Goal: Check status: Check status

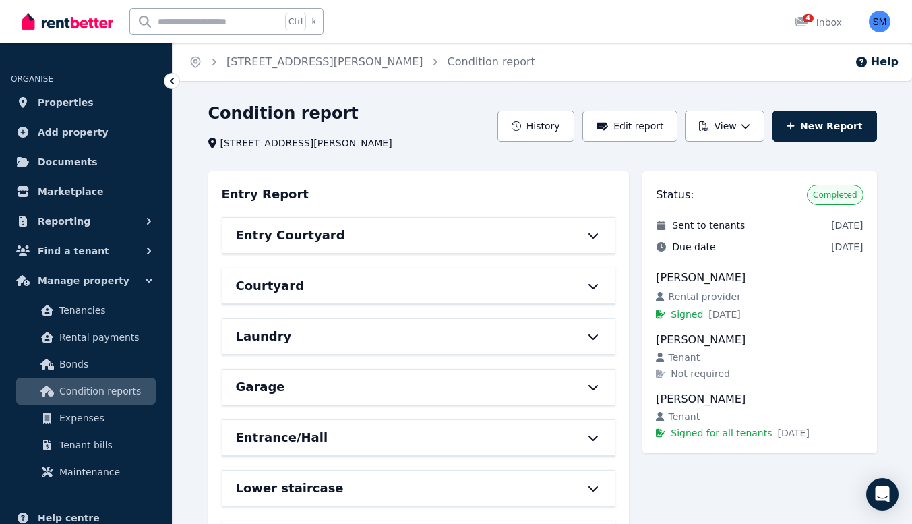
click at [591, 237] on icon at bounding box center [593, 235] width 16 height 11
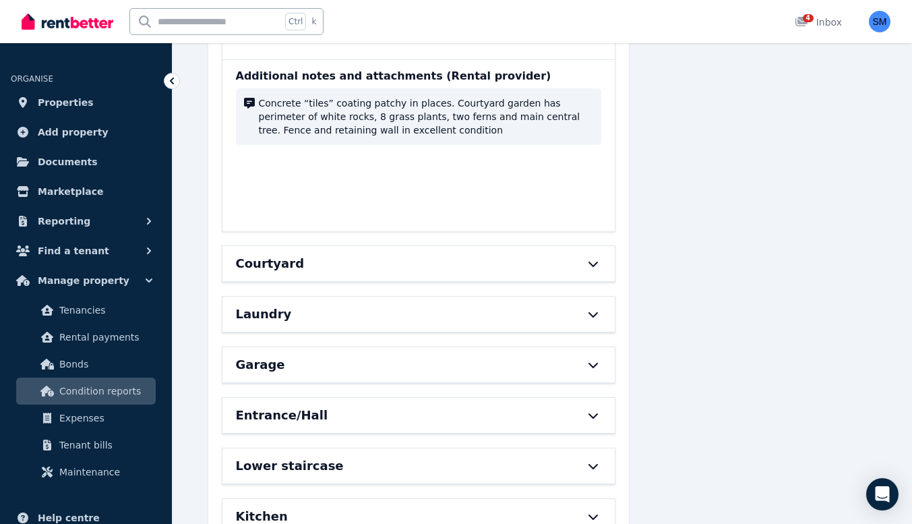
scroll to position [1090, 0]
click at [595, 256] on div "Courtyard" at bounding box center [419, 262] width 393 height 35
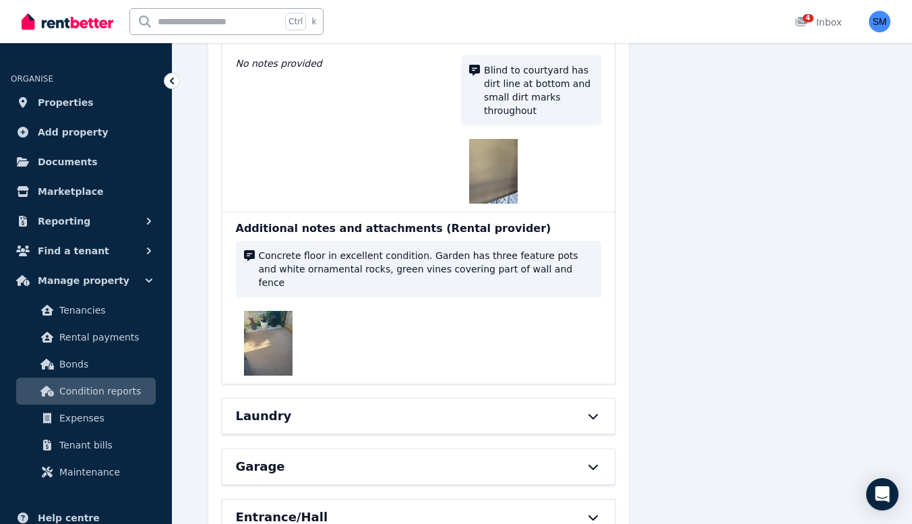
scroll to position [2204, 0]
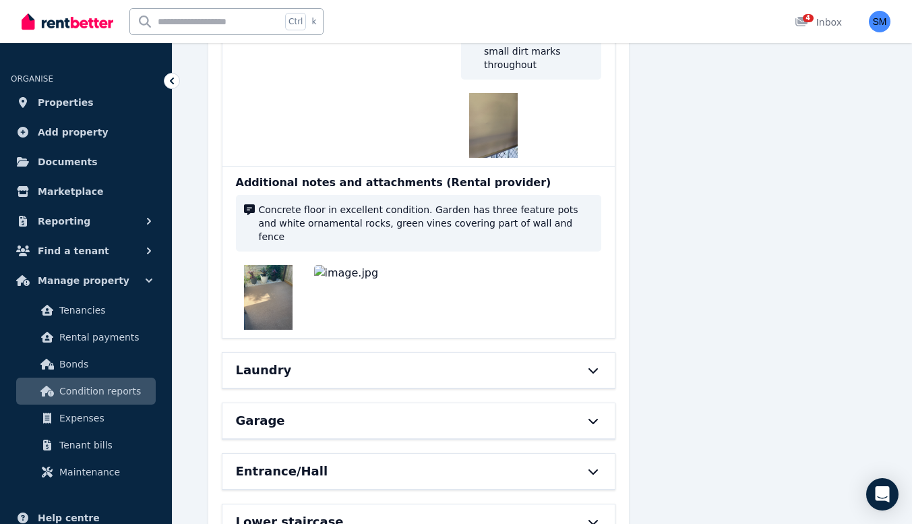
click at [597, 353] on div "Laundry" at bounding box center [419, 370] width 393 height 35
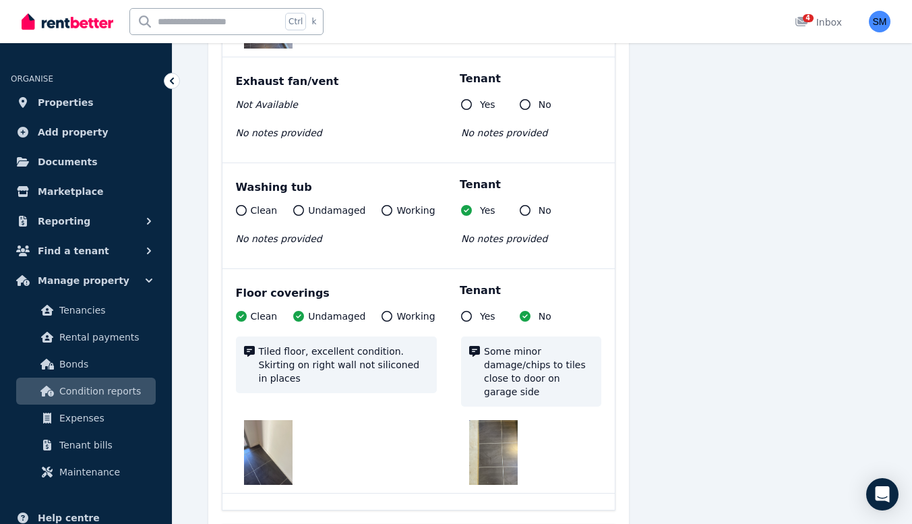
scroll to position [3736, 0]
click at [493, 421] on img at bounding box center [493, 453] width 49 height 65
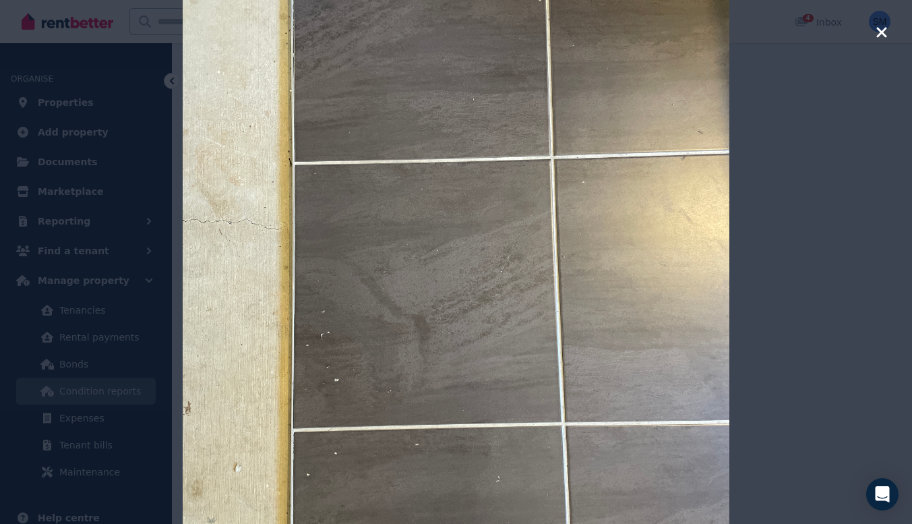
click at [887, 37] on icon "button" at bounding box center [882, 32] width 12 height 16
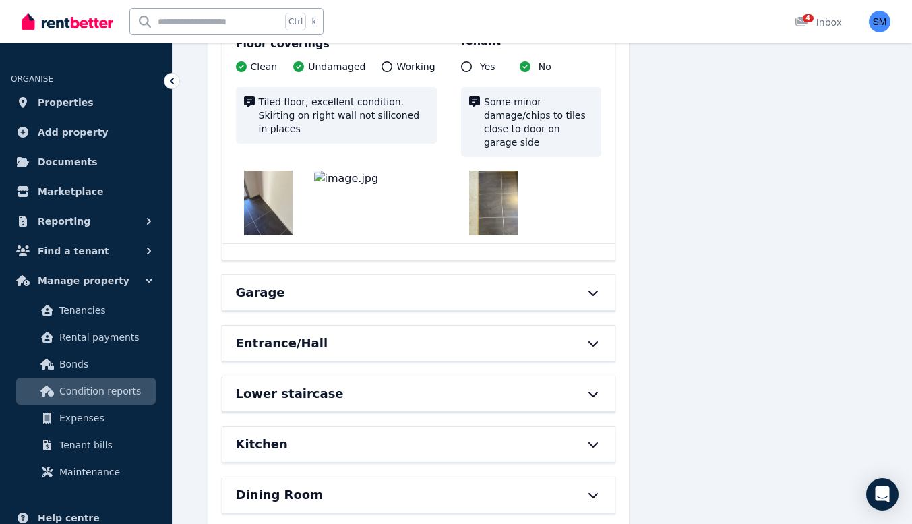
scroll to position [3987, 0]
click at [594, 290] on icon at bounding box center [593, 292] width 9 height 5
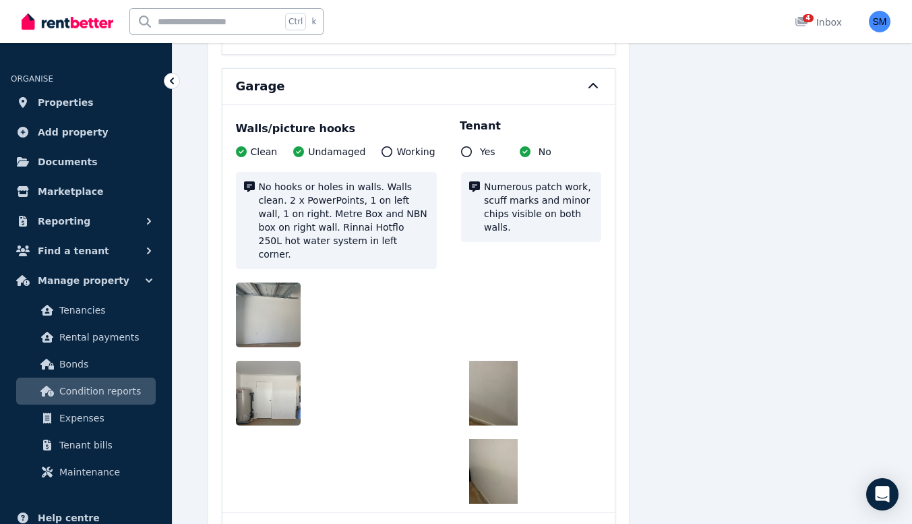
scroll to position [4201, 0]
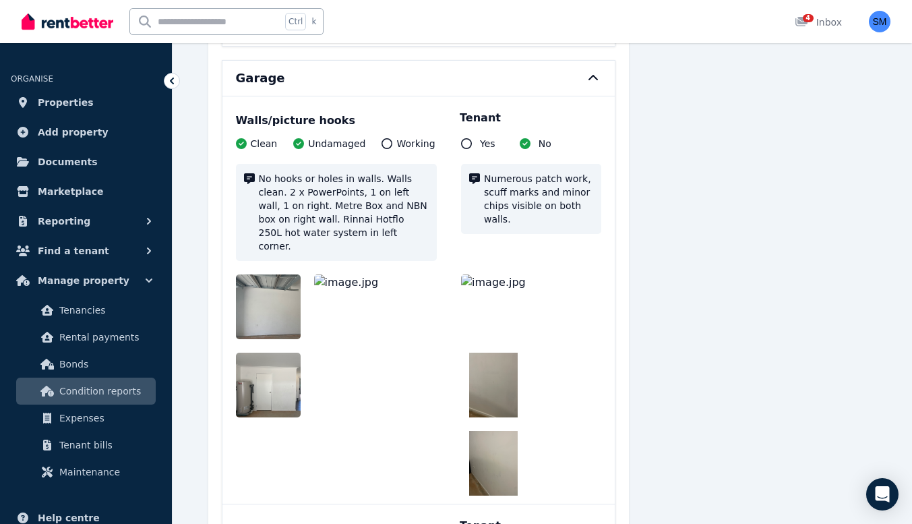
click at [494, 274] on img at bounding box center [493, 306] width 65 height 65
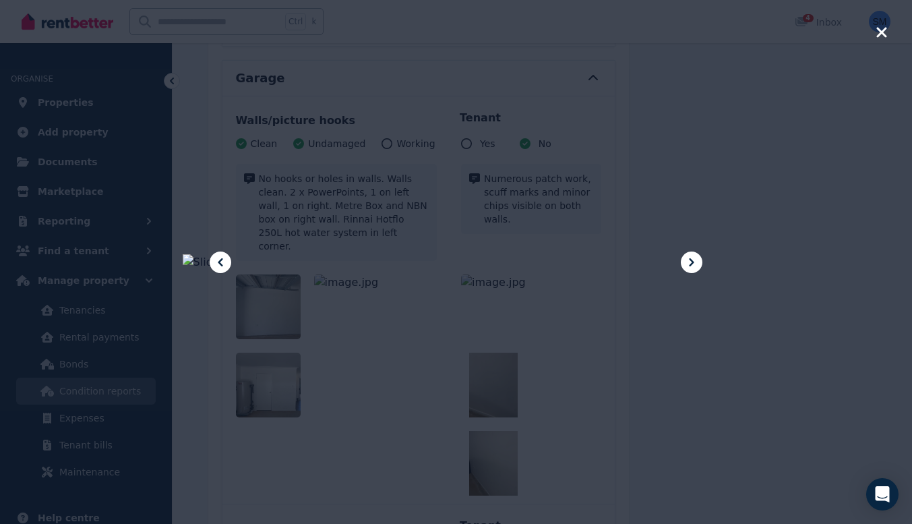
click at [698, 268] on icon at bounding box center [692, 262] width 16 height 16
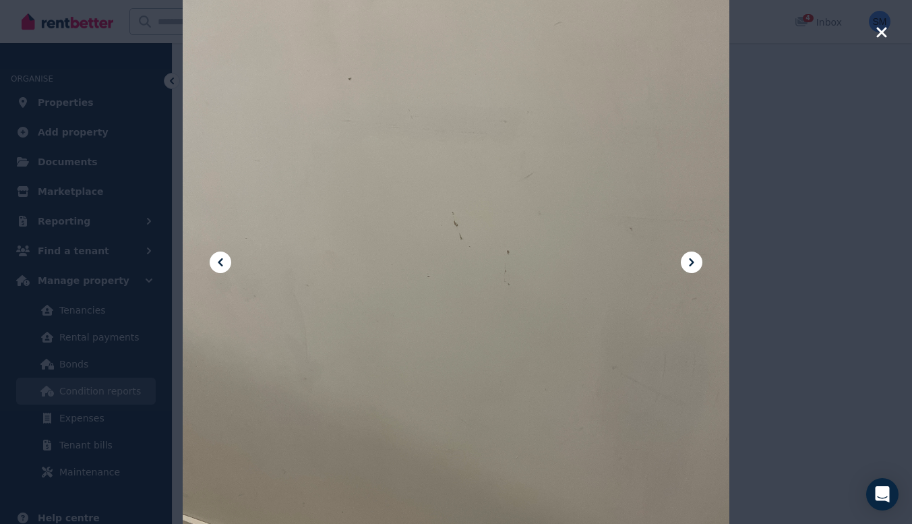
click at [698, 268] on icon at bounding box center [692, 262] width 16 height 16
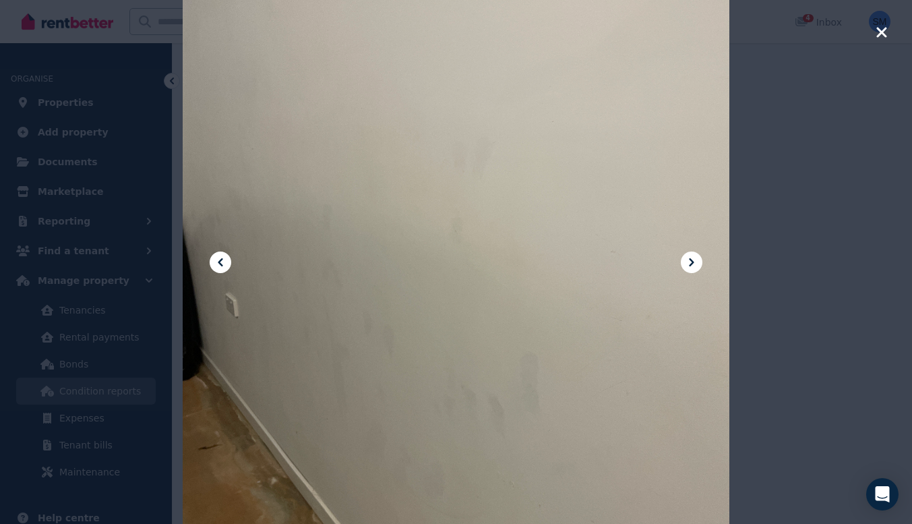
click at [879, 30] on icon "button" at bounding box center [882, 32] width 10 height 10
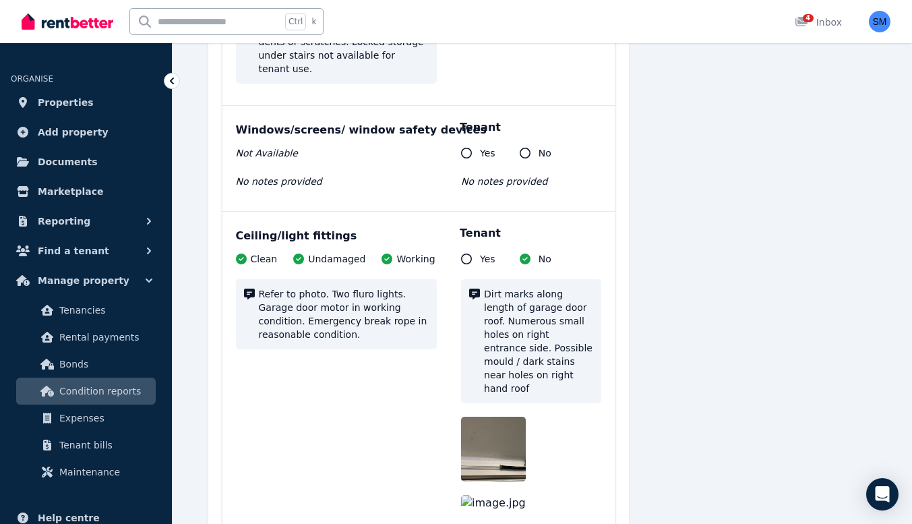
scroll to position [4760, 0]
click at [492, 416] on img at bounding box center [504, 448] width 86 height 65
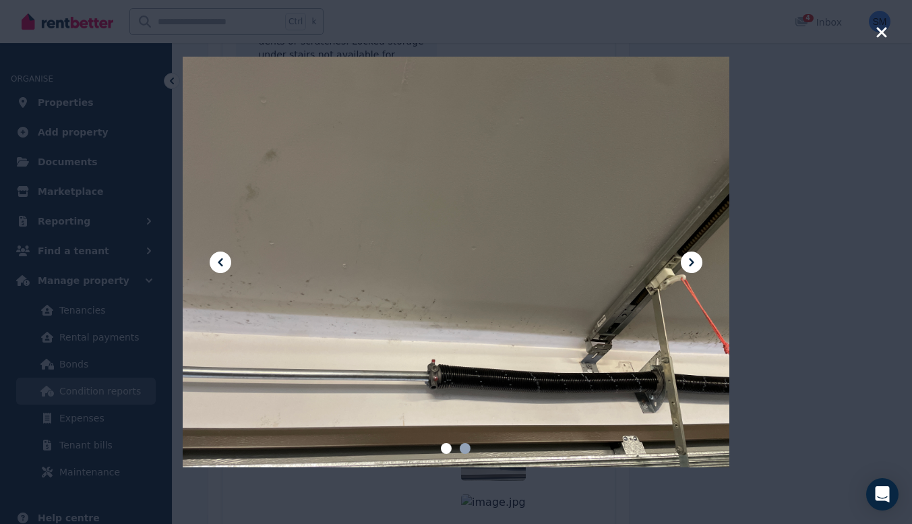
click at [699, 268] on icon at bounding box center [692, 262] width 16 height 16
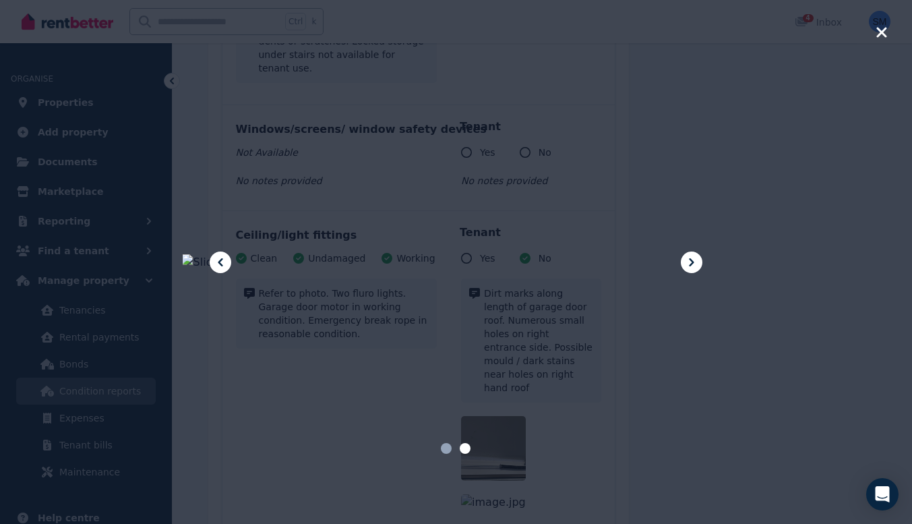
click at [885, 36] on icon "button" at bounding box center [882, 32] width 10 height 10
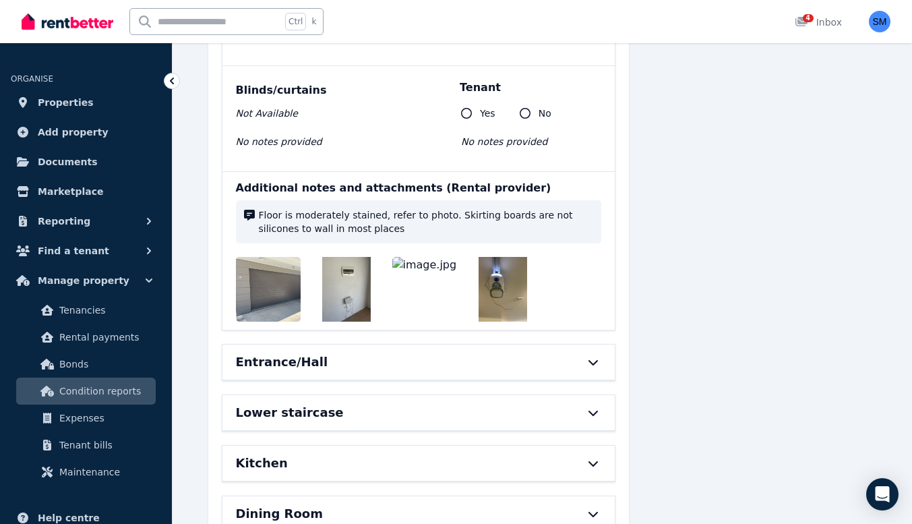
scroll to position [5262, 0]
click at [593, 356] on icon at bounding box center [593, 361] width 16 height 11
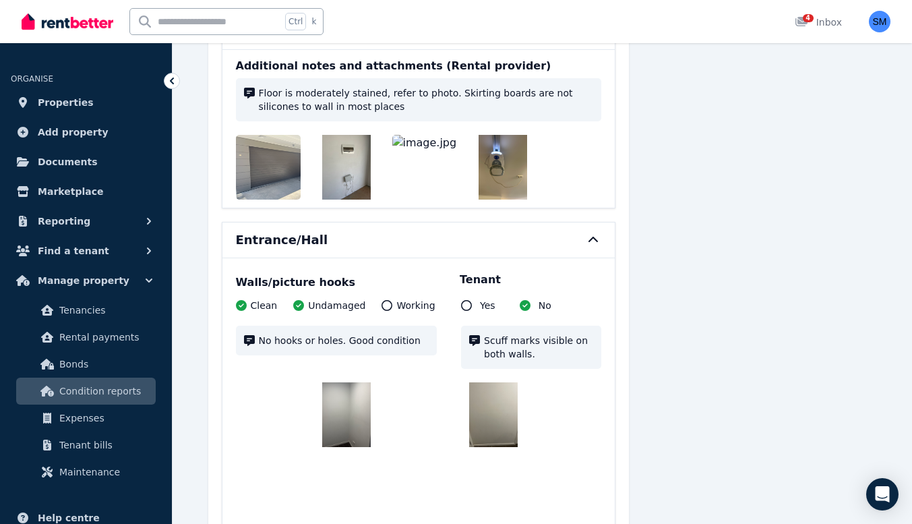
scroll to position [5384, 0]
click at [504, 382] on img at bounding box center [493, 414] width 49 height 65
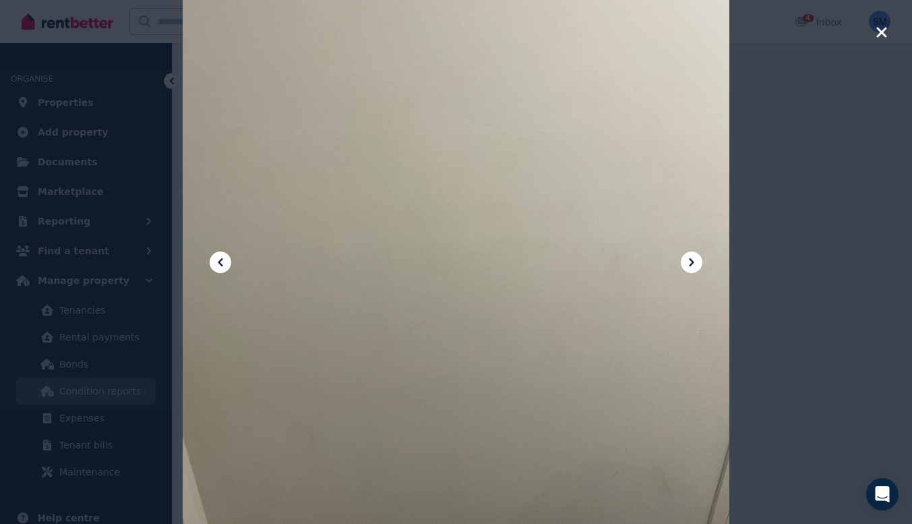
click at [698, 260] on icon at bounding box center [692, 262] width 16 height 16
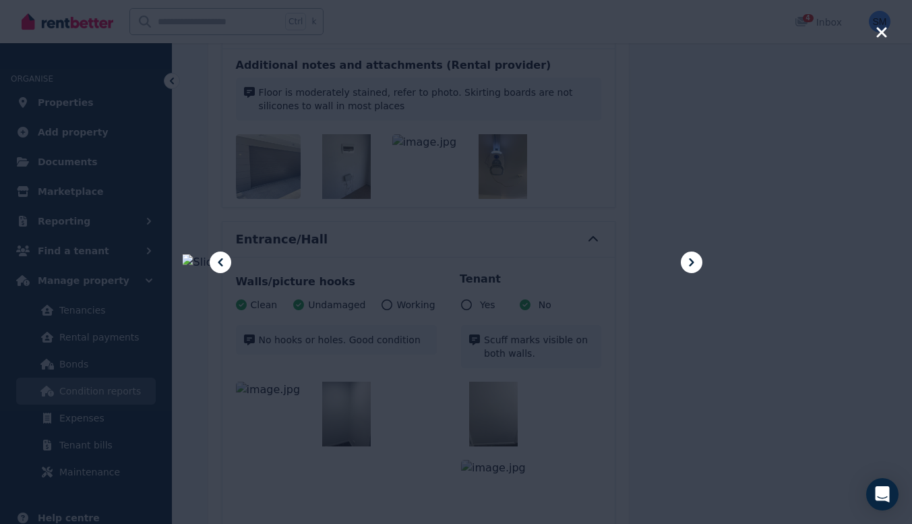
click at [698, 260] on icon at bounding box center [692, 262] width 16 height 16
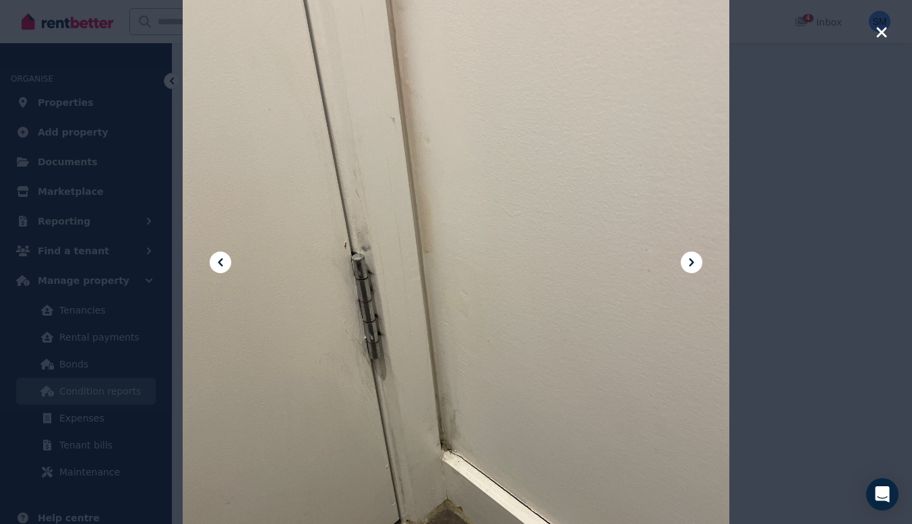
click at [213, 259] on icon at bounding box center [220, 262] width 16 height 16
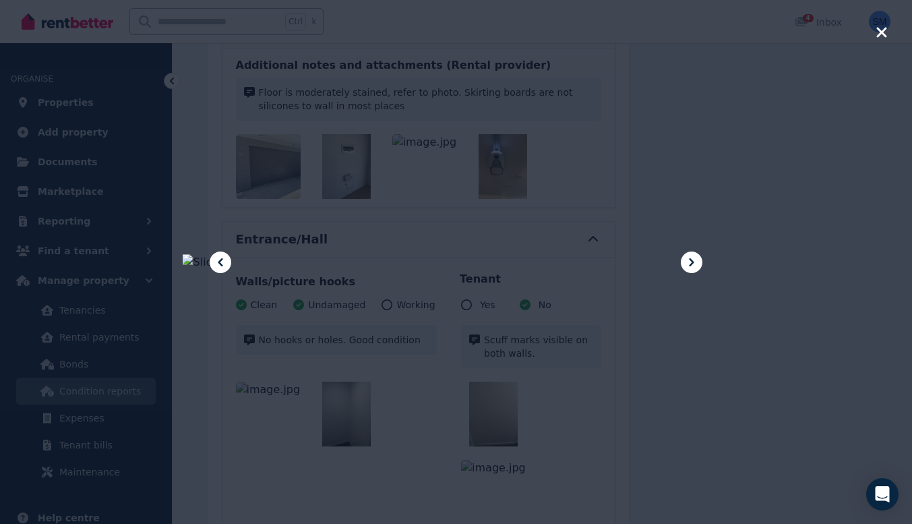
click at [886, 36] on icon "button" at bounding box center [882, 32] width 10 height 10
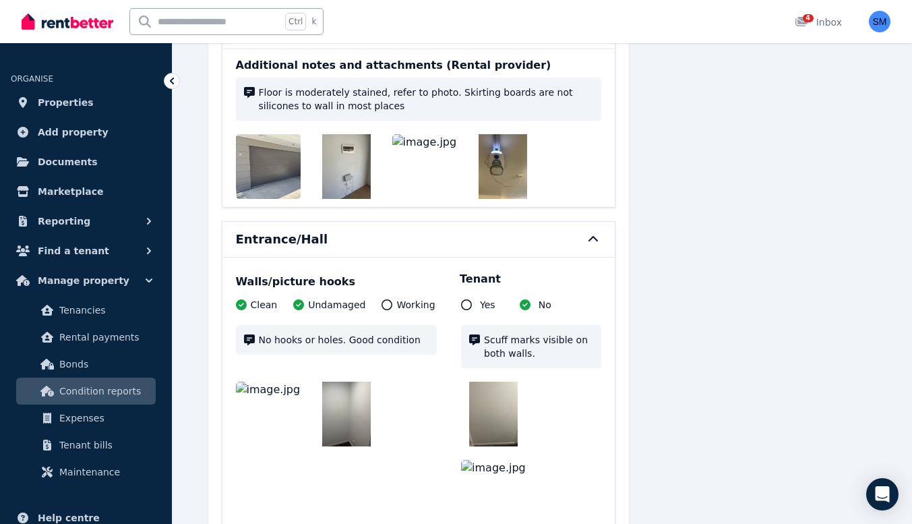
click at [274, 382] on img at bounding box center [268, 414] width 65 height 65
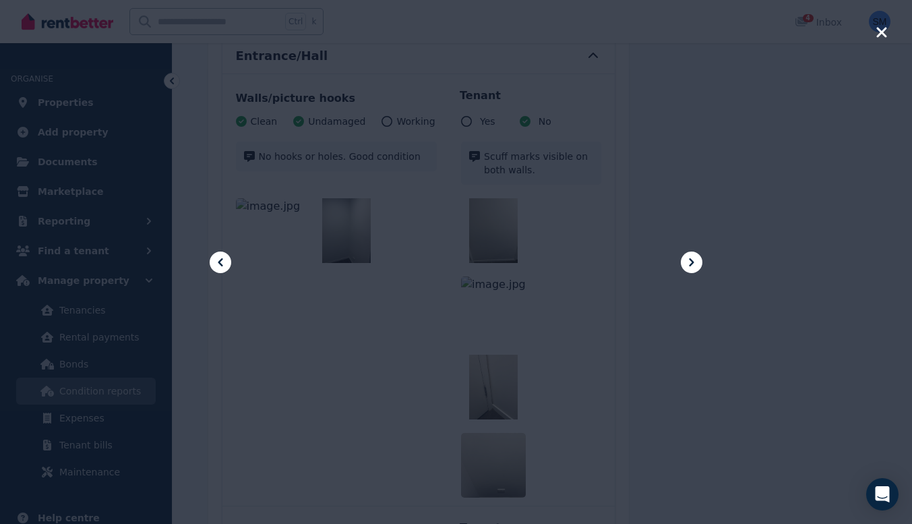
scroll to position [5568, 0]
click at [882, 37] on icon "button" at bounding box center [882, 32] width 12 height 16
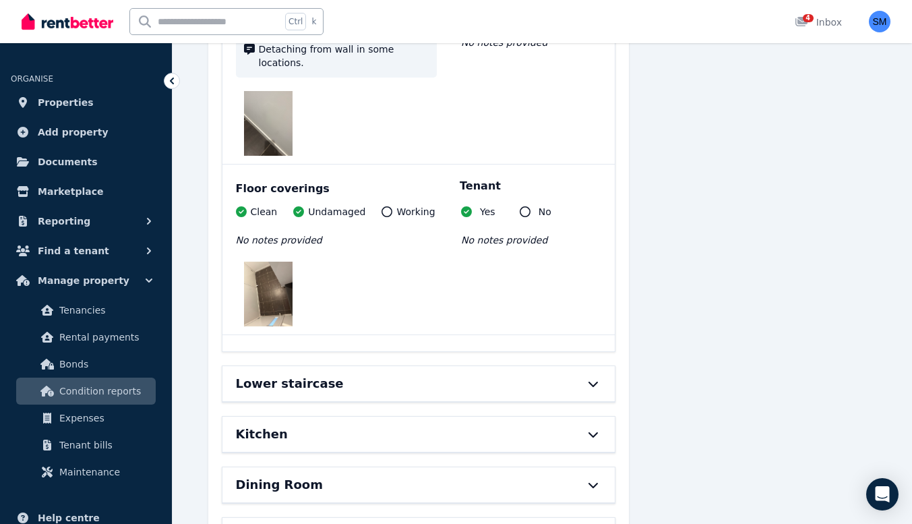
scroll to position [6847, 0]
click at [595, 378] on icon at bounding box center [593, 383] width 16 height 11
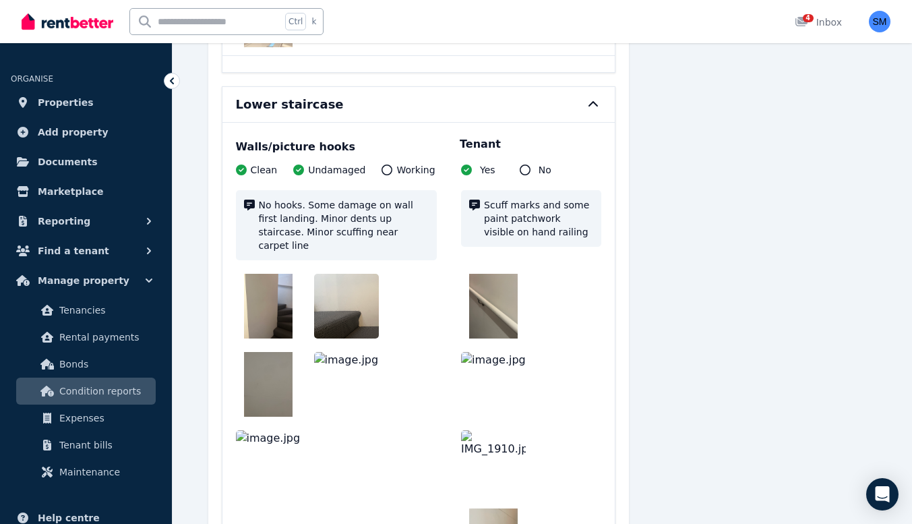
scroll to position [7174, 0]
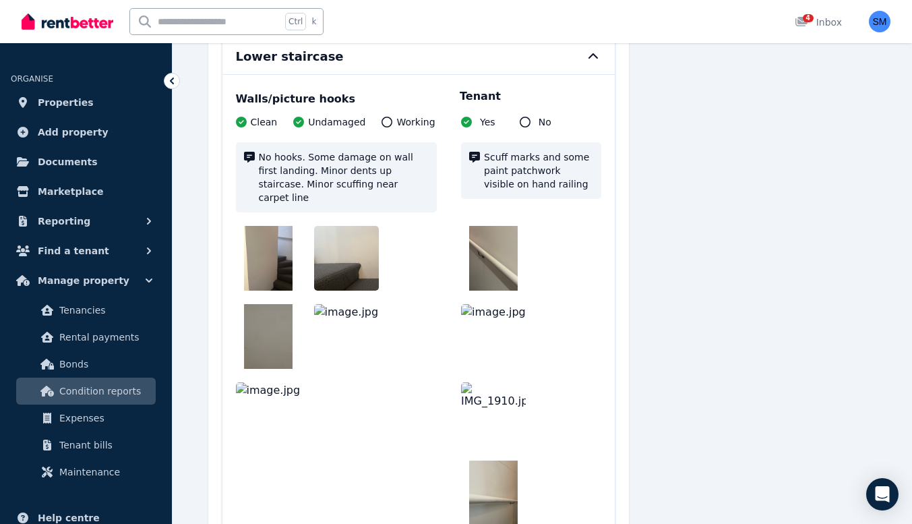
click at [496, 226] on img at bounding box center [493, 258] width 49 height 65
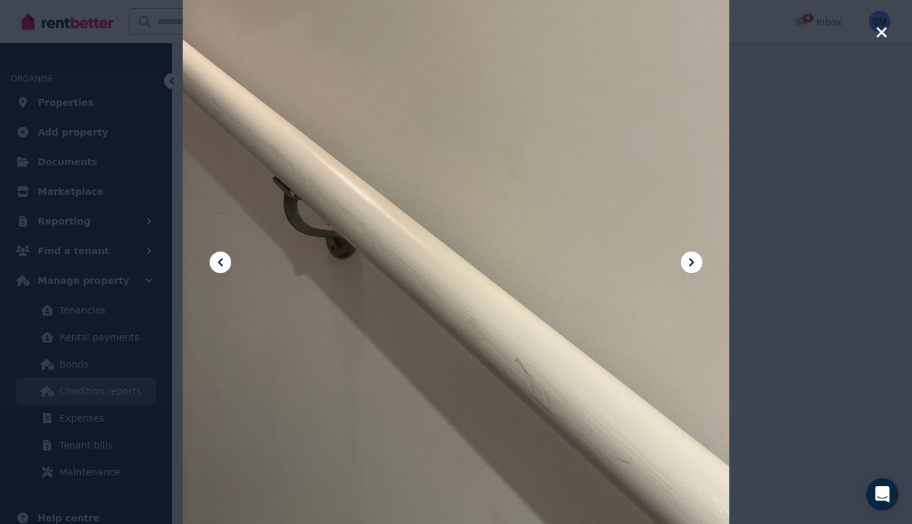
click at [703, 256] on div at bounding box center [457, 262] width 548 height 730
click at [697, 260] on icon at bounding box center [692, 262] width 16 height 16
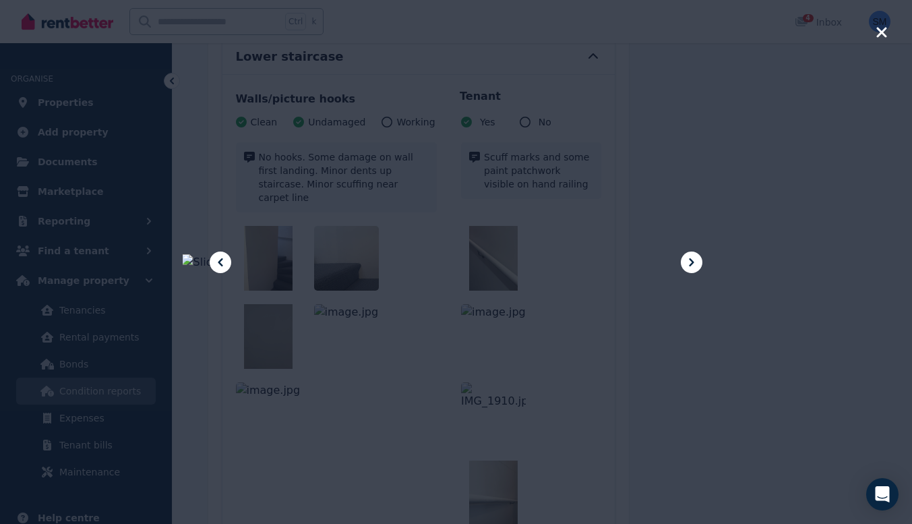
click at [697, 260] on icon at bounding box center [692, 262] width 16 height 16
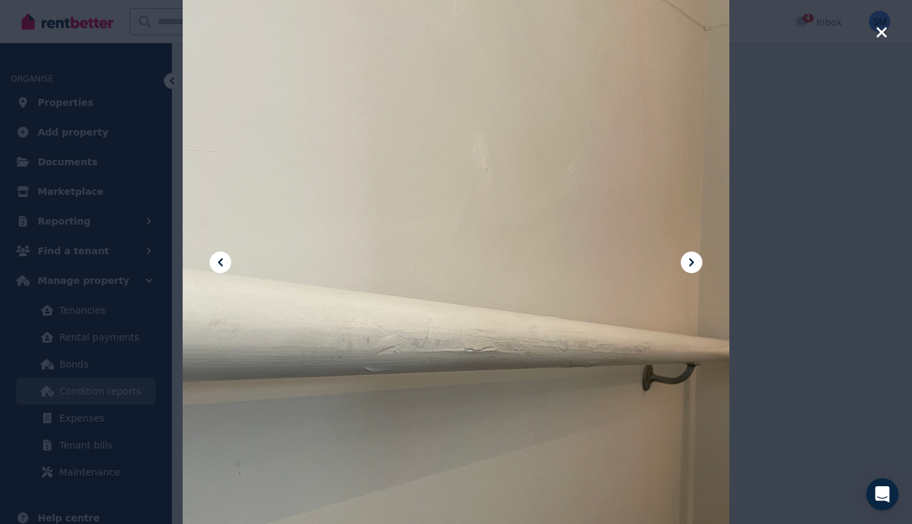
click at [697, 260] on icon at bounding box center [692, 262] width 16 height 16
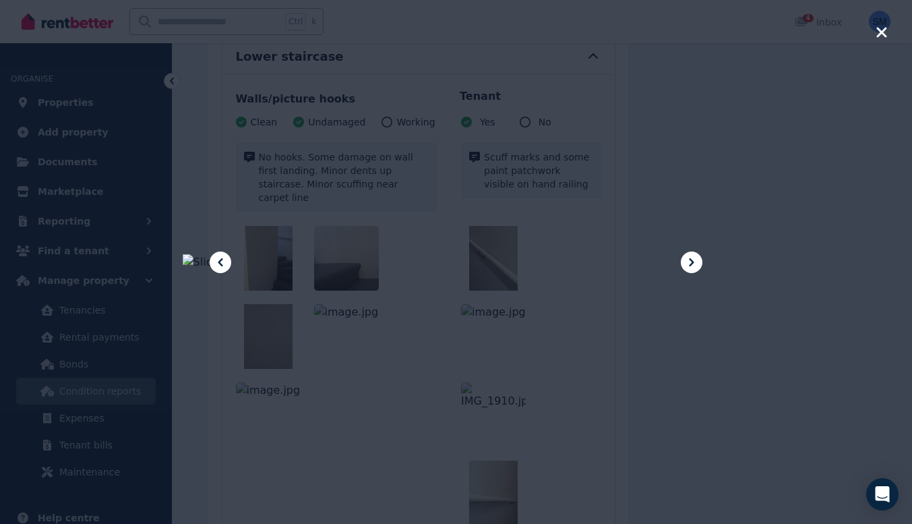
click at [883, 30] on icon "button" at bounding box center [882, 32] width 10 height 10
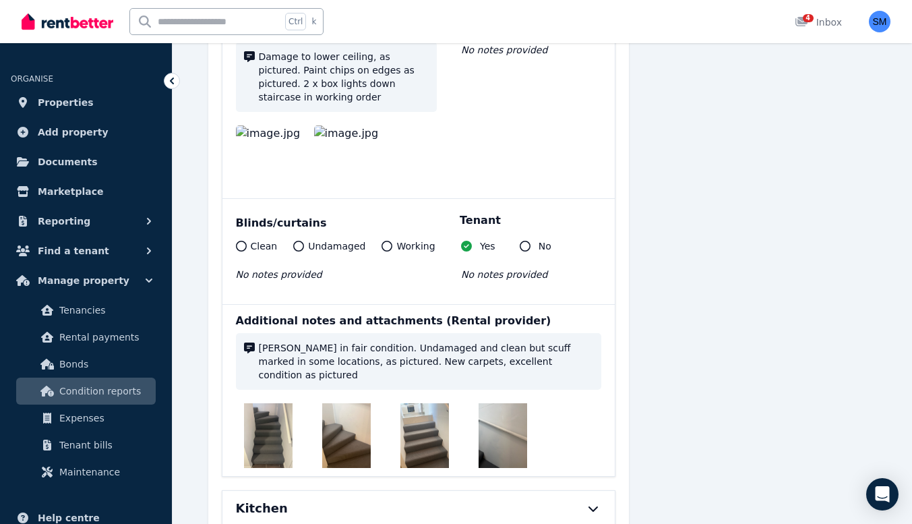
scroll to position [8054, 0]
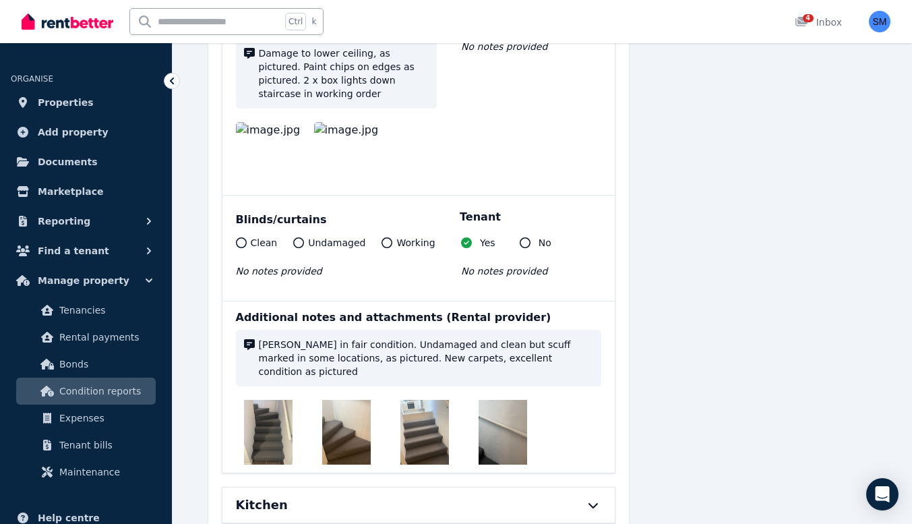
click at [594, 503] on icon at bounding box center [593, 505] width 9 height 5
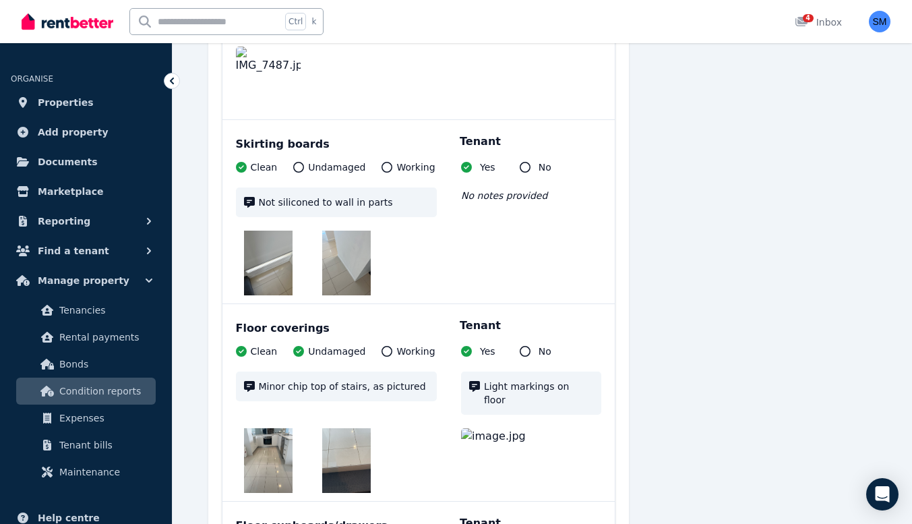
scroll to position [9840, 0]
click at [500, 428] on img at bounding box center [493, 460] width 65 height 65
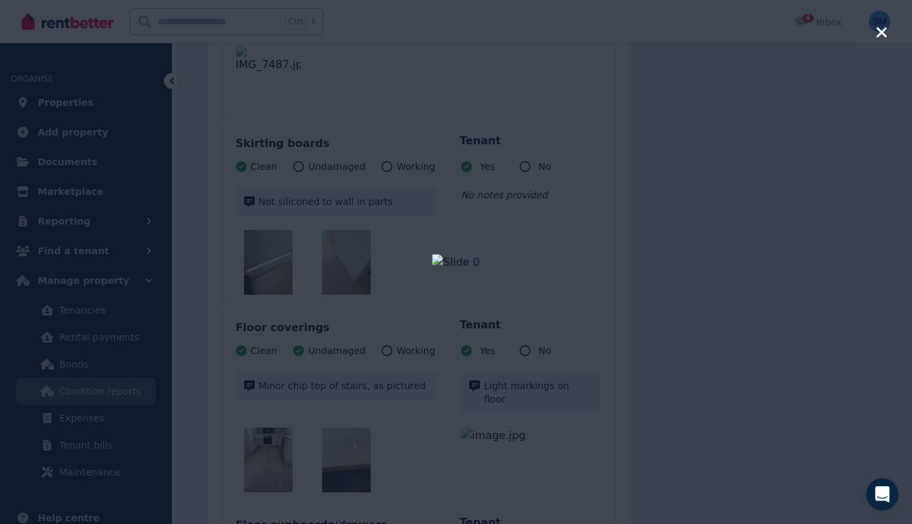
click at [877, 37] on icon "button" at bounding box center [882, 32] width 12 height 16
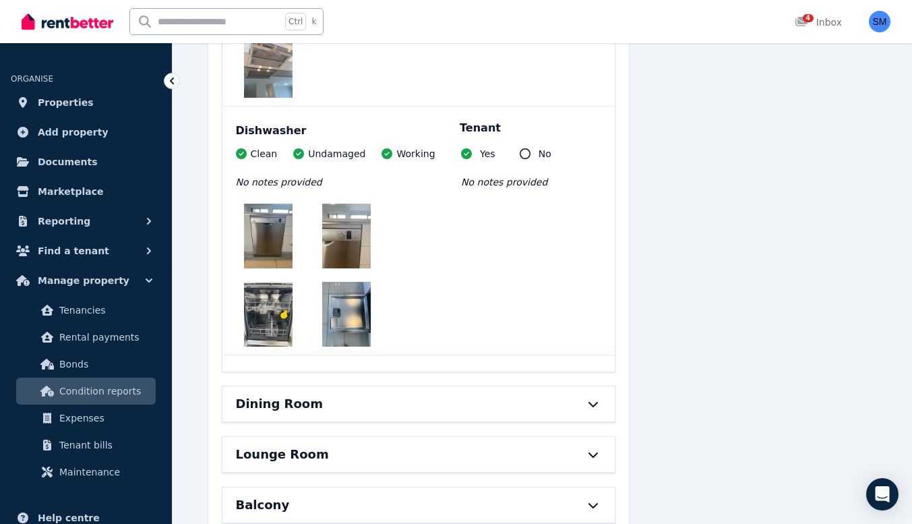
scroll to position [11733, 0]
click at [587, 398] on icon at bounding box center [593, 403] width 16 height 11
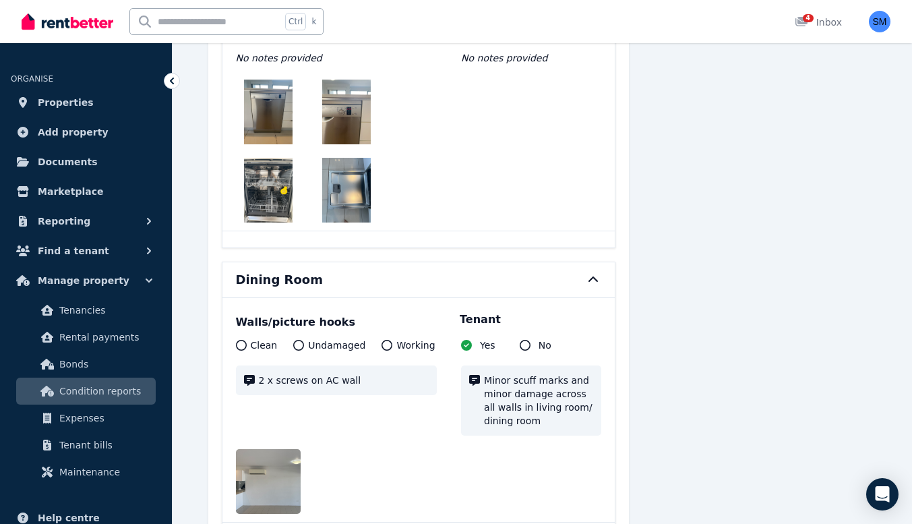
scroll to position [11868, 0]
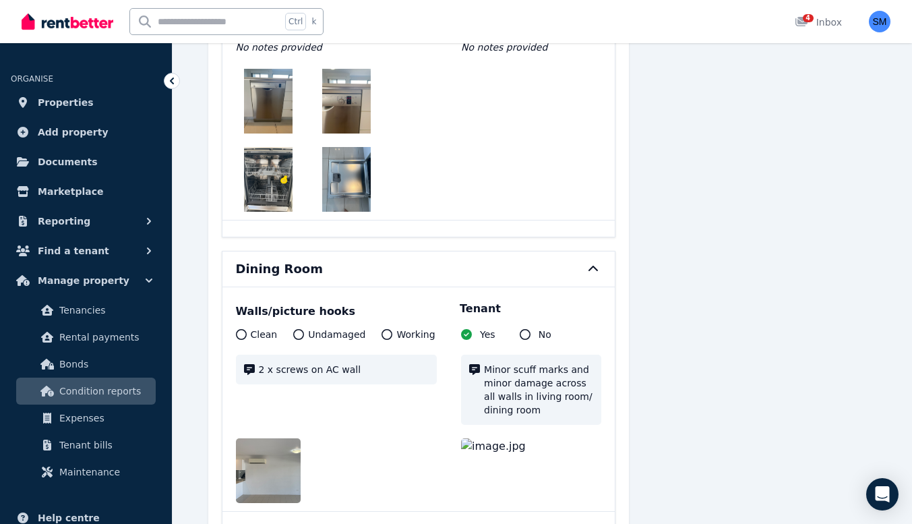
click at [490, 438] on img at bounding box center [493, 470] width 65 height 65
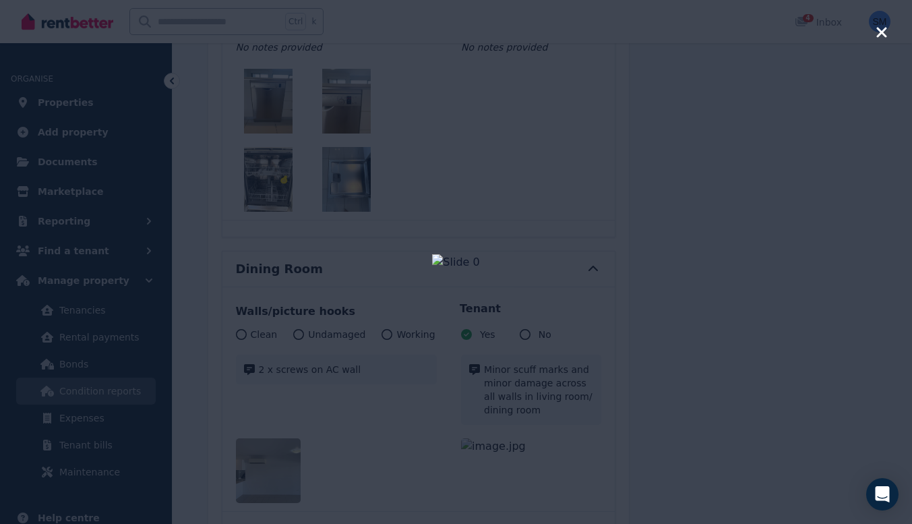
click at [879, 32] on icon "button" at bounding box center [882, 32] width 12 height 16
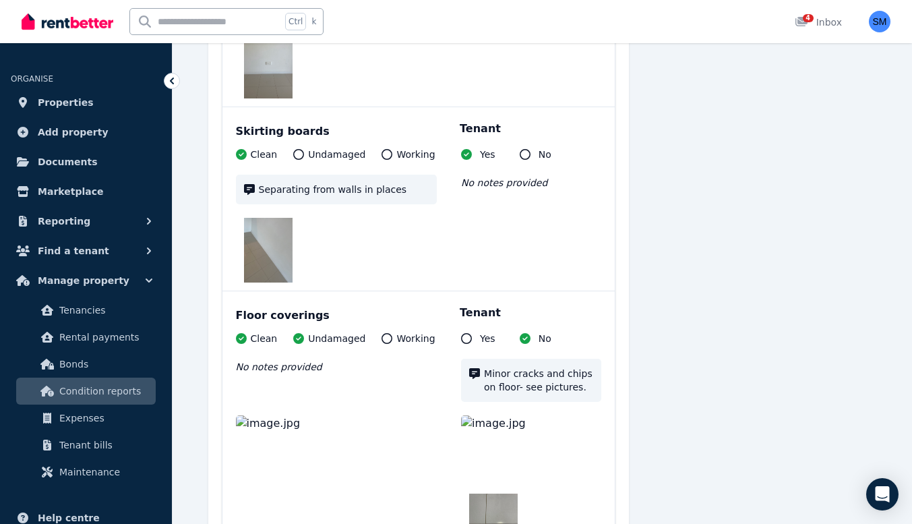
scroll to position [13247, 0]
click at [500, 415] on img at bounding box center [493, 447] width 65 height 65
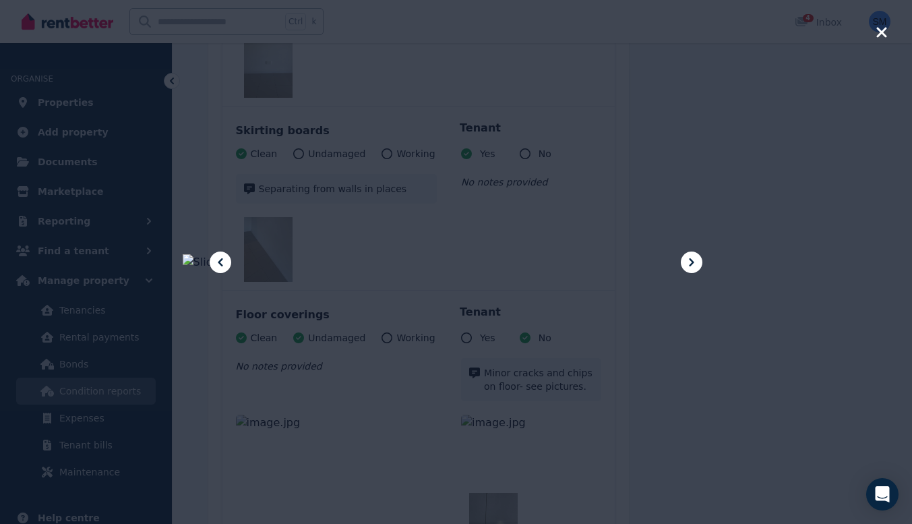
click at [695, 261] on icon at bounding box center [692, 262] width 16 height 16
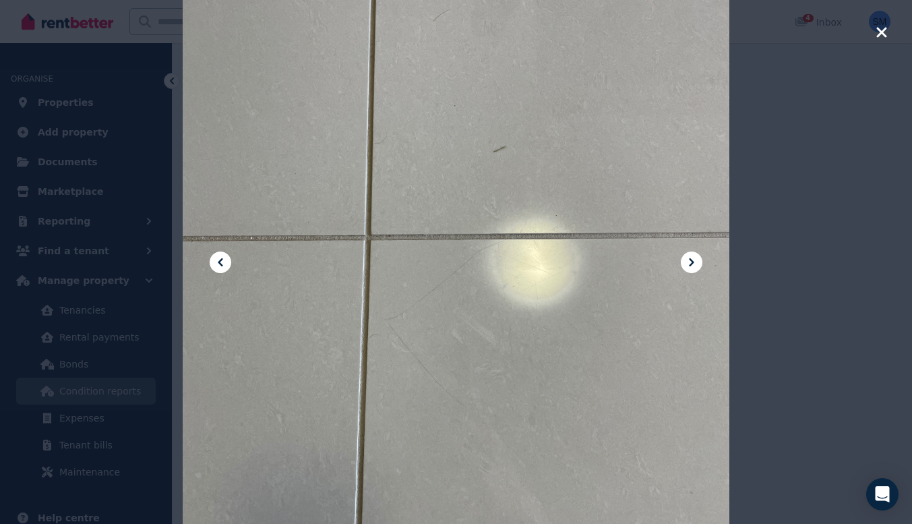
click at [695, 261] on icon at bounding box center [692, 262] width 16 height 16
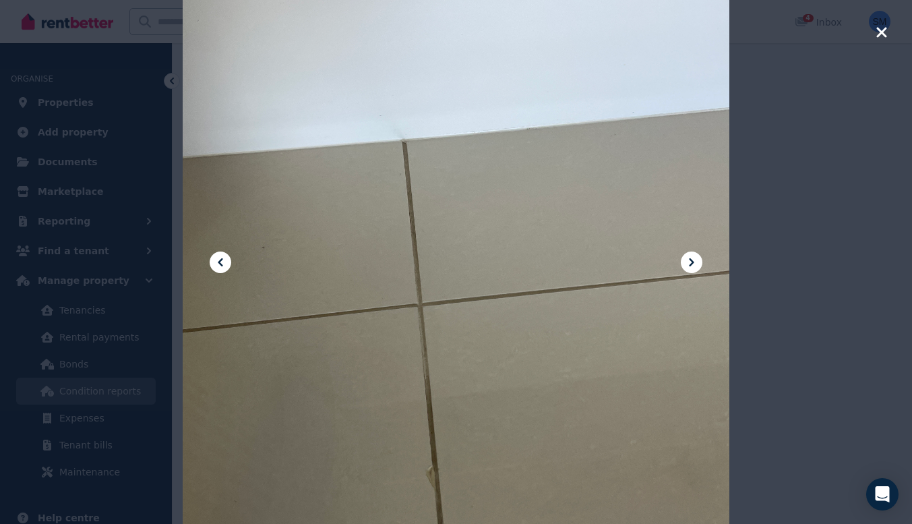
click at [695, 261] on icon at bounding box center [692, 262] width 16 height 16
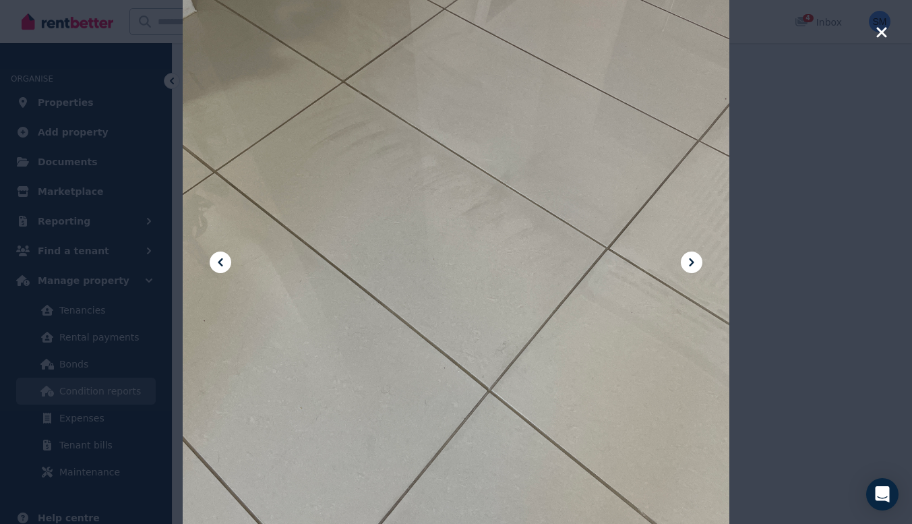
click at [875, 36] on div at bounding box center [456, 262] width 912 height 524
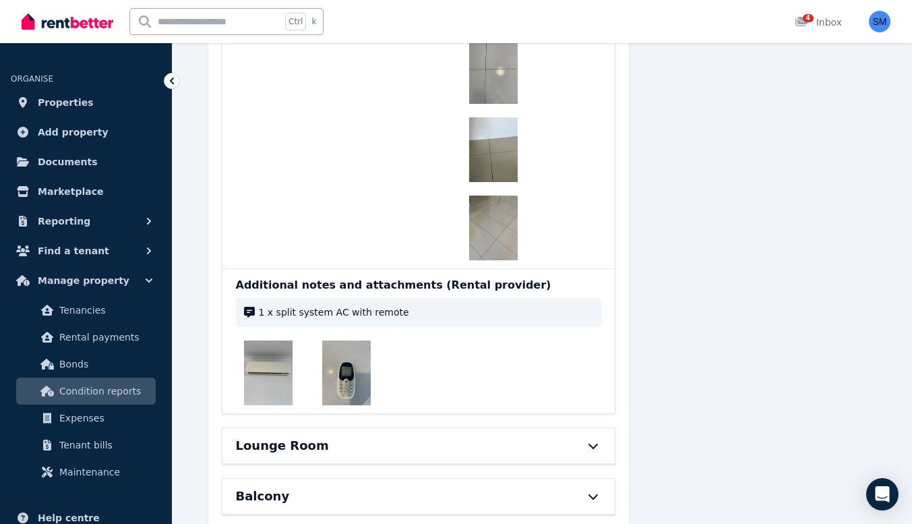
scroll to position [13702, 0]
click at [591, 440] on icon at bounding box center [593, 445] width 16 height 11
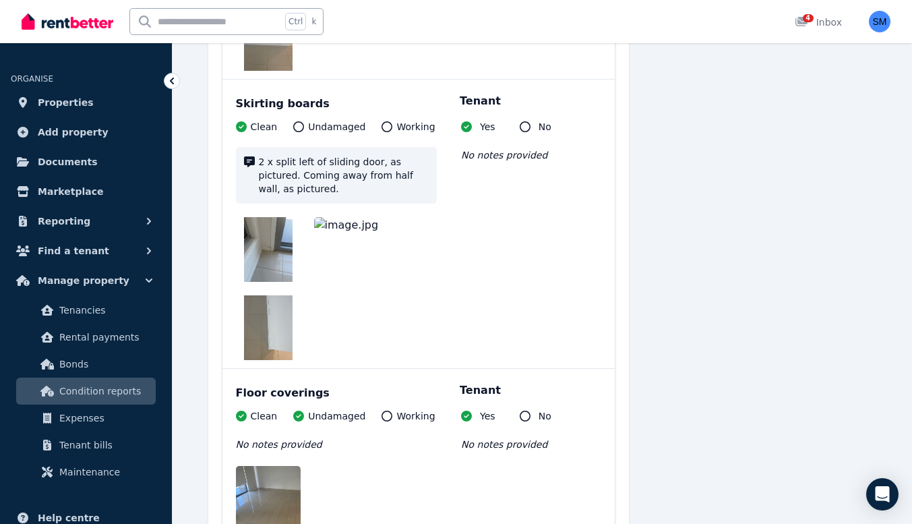
scroll to position [15561, 0]
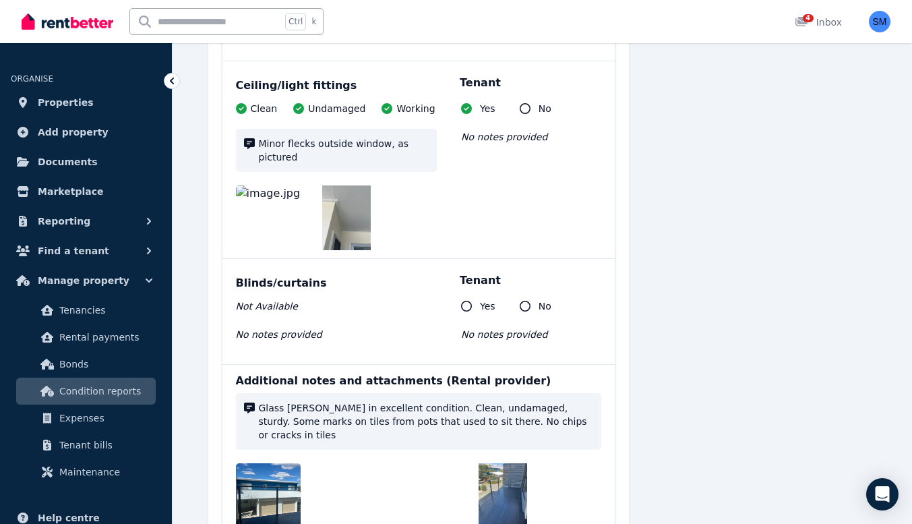
scroll to position [16631, 0]
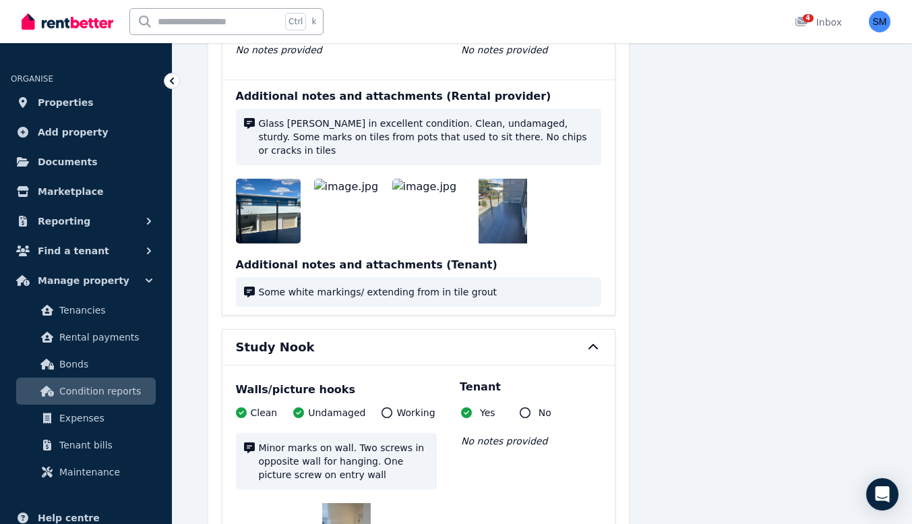
scroll to position [16913, 0]
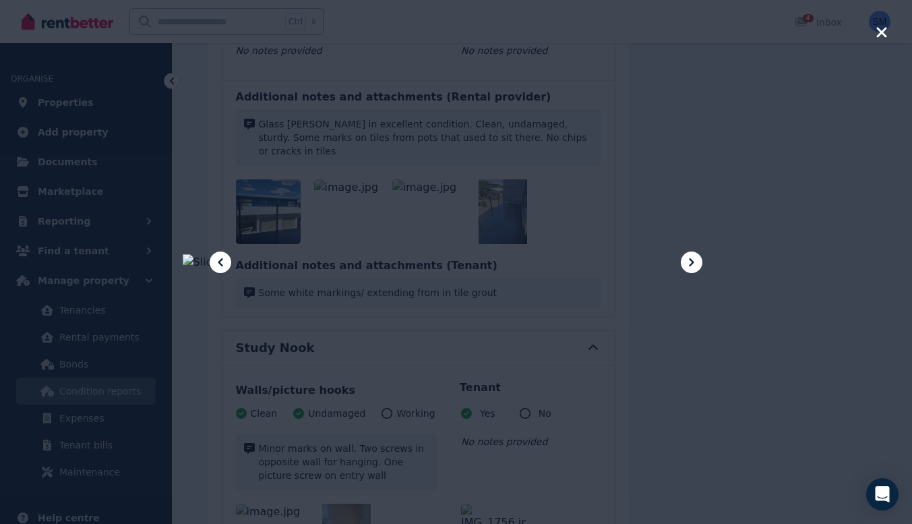
click at [692, 266] on icon at bounding box center [692, 262] width 16 height 16
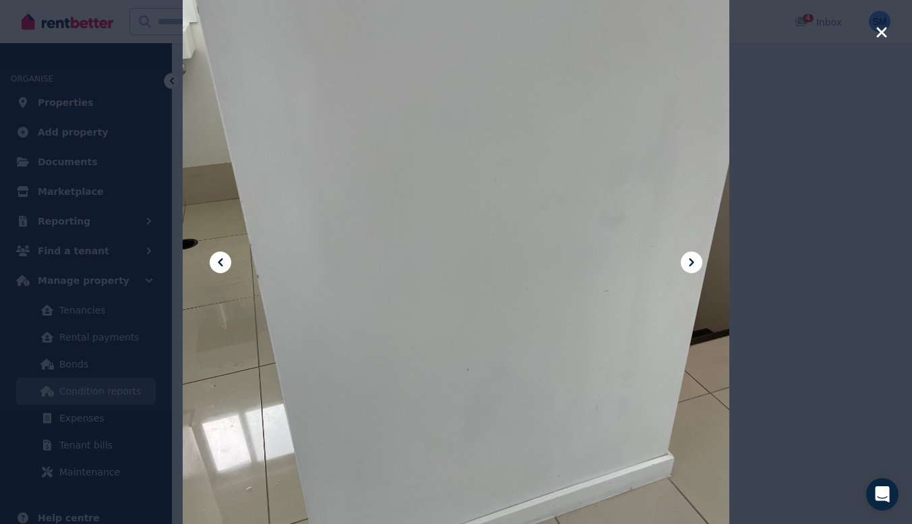
click at [692, 266] on icon at bounding box center [692, 262] width 16 height 16
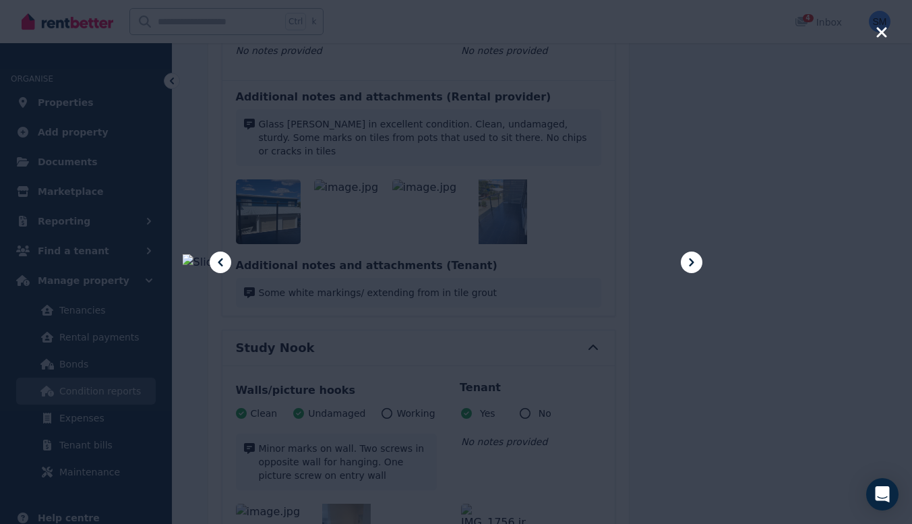
click at [692, 266] on icon at bounding box center [692, 262] width 16 height 16
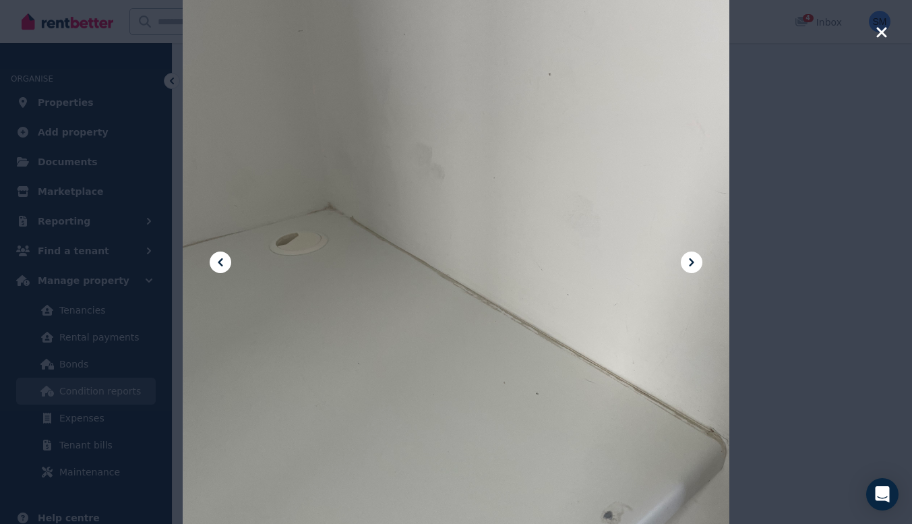
click at [692, 266] on icon at bounding box center [692, 262] width 16 height 16
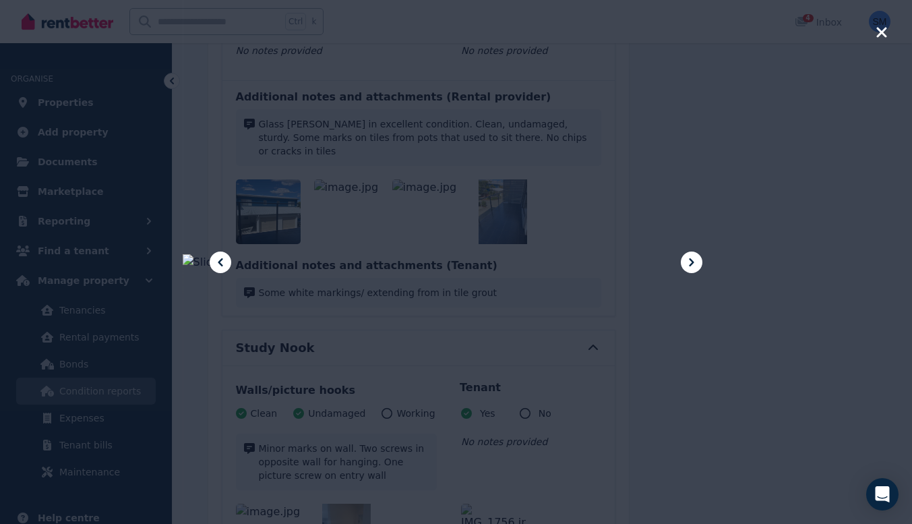
click at [877, 30] on icon "button" at bounding box center [882, 32] width 12 height 16
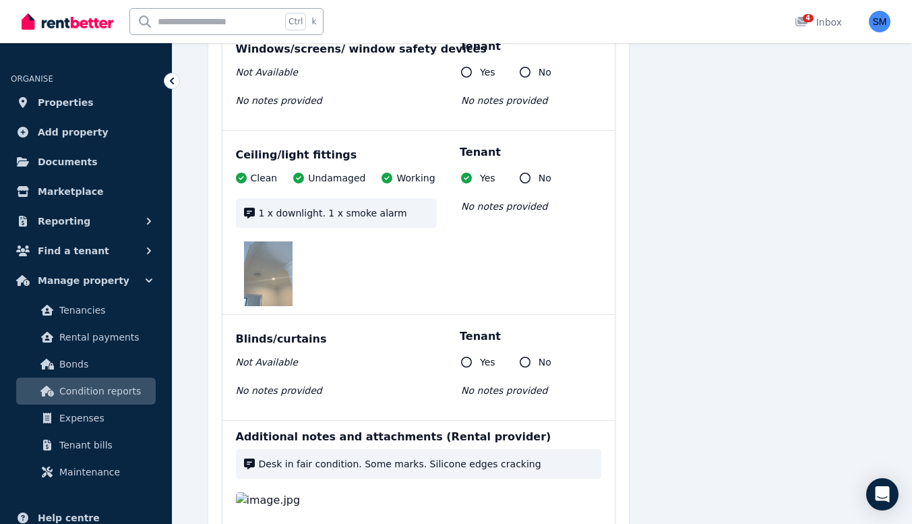
scroll to position [17990, 0]
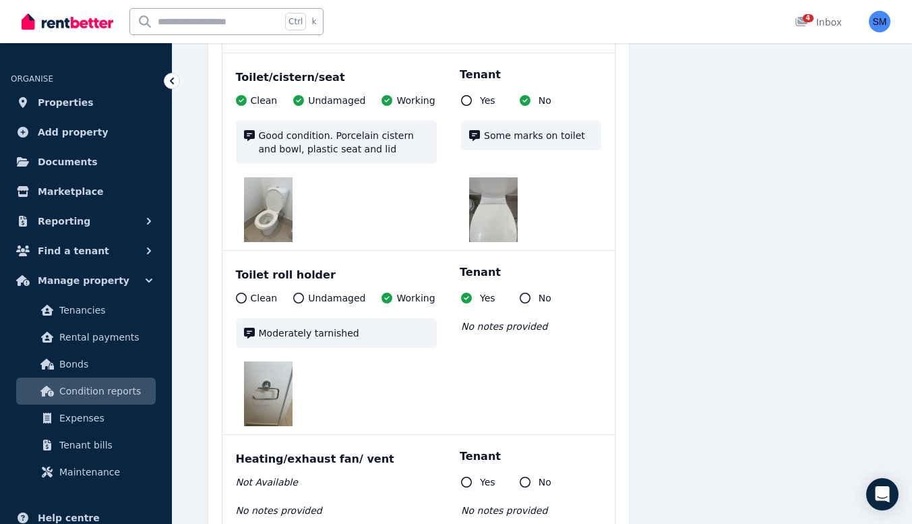
scroll to position [20724, 0]
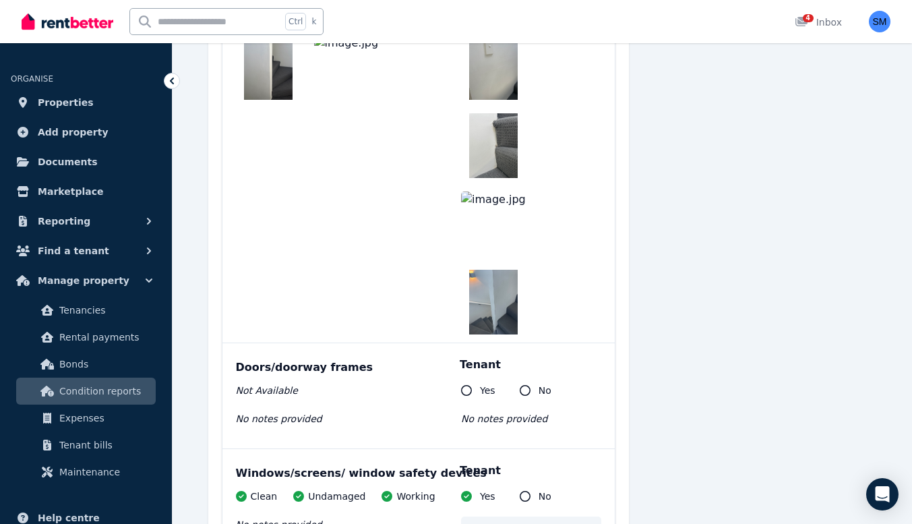
scroll to position [21498, 0]
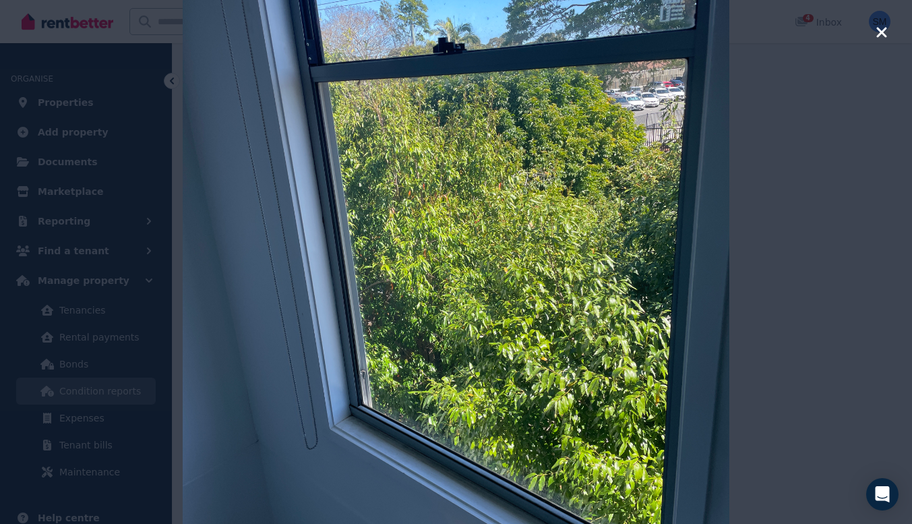
click at [881, 36] on icon "button" at bounding box center [882, 32] width 12 height 16
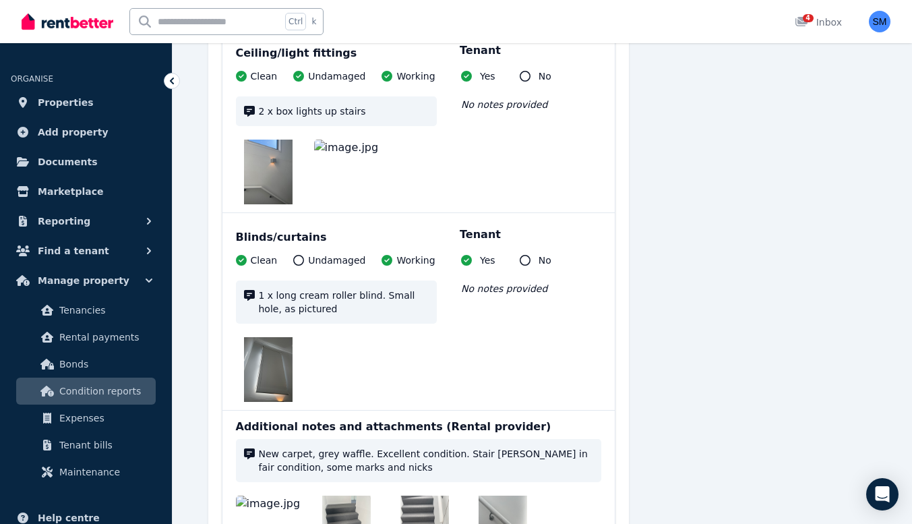
scroll to position [22120, 0]
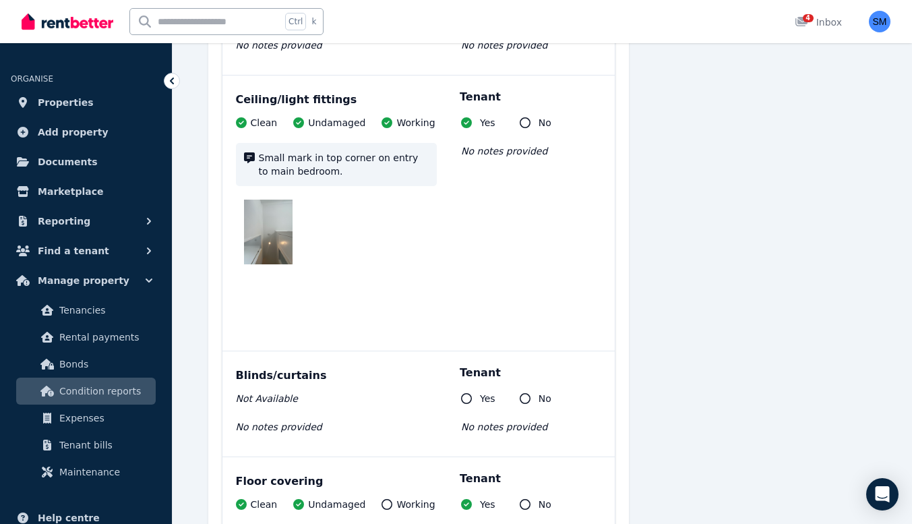
scroll to position [23409, 0]
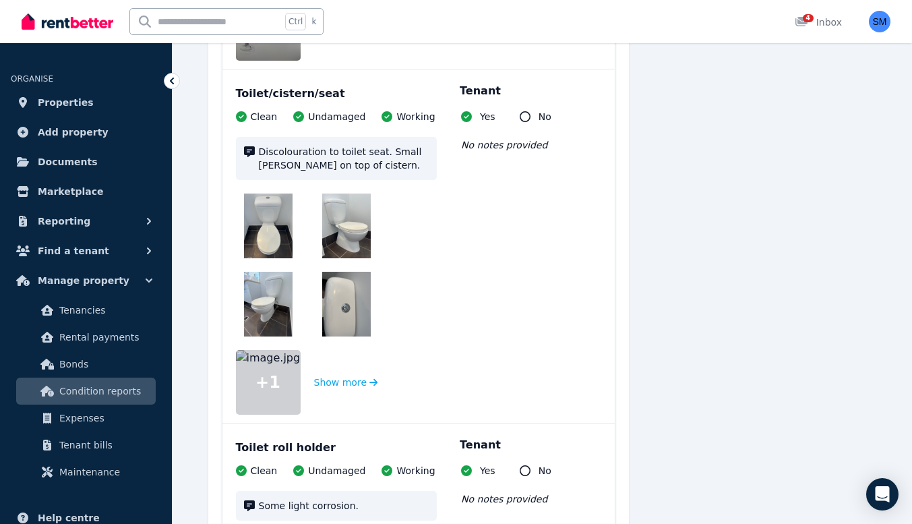
scroll to position [27061, 0]
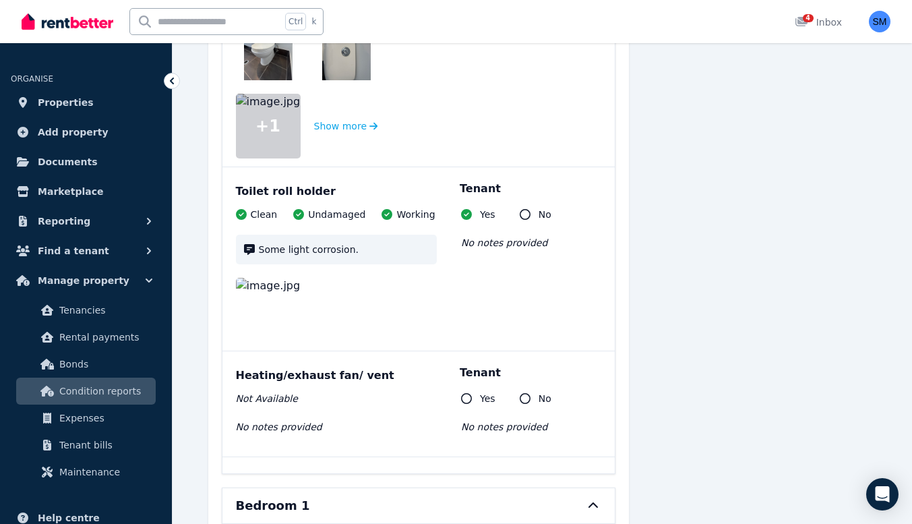
scroll to position [27260, 0]
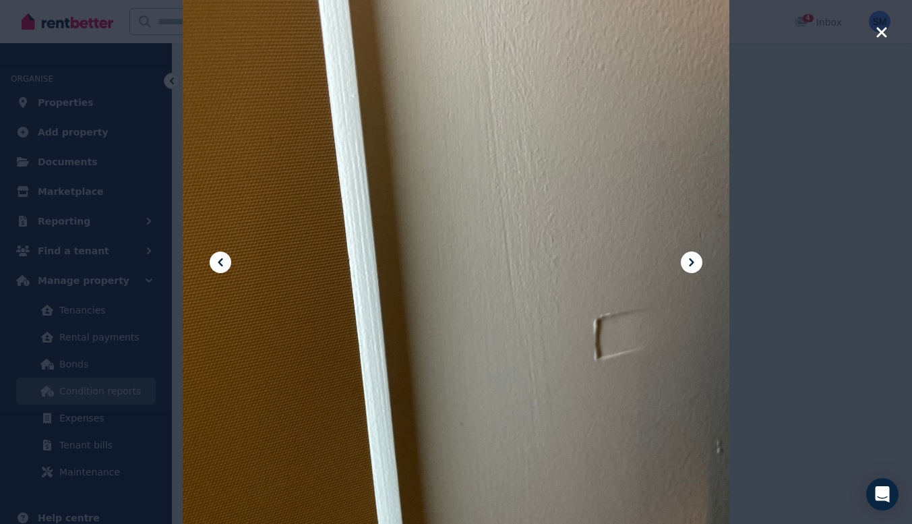
click at [695, 262] on icon at bounding box center [692, 262] width 16 height 16
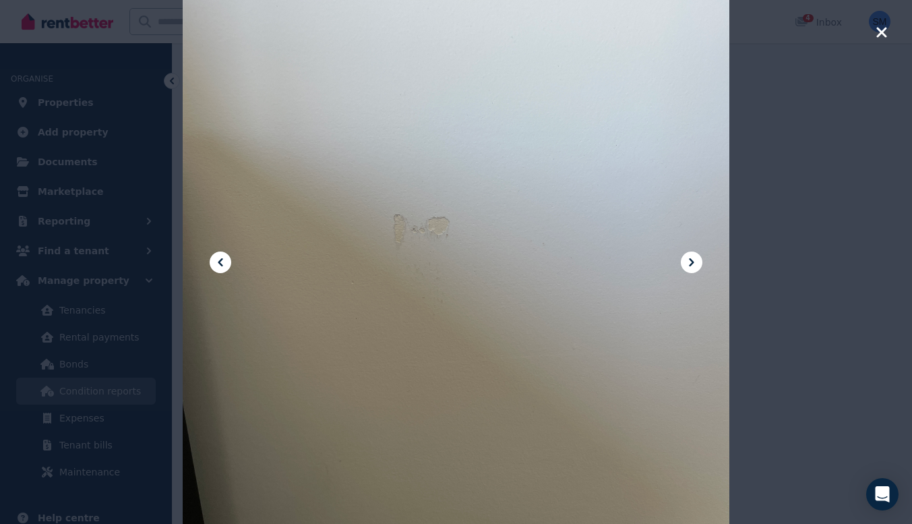
scroll to position [27140, 0]
click at [884, 35] on icon "button" at bounding box center [882, 32] width 10 height 10
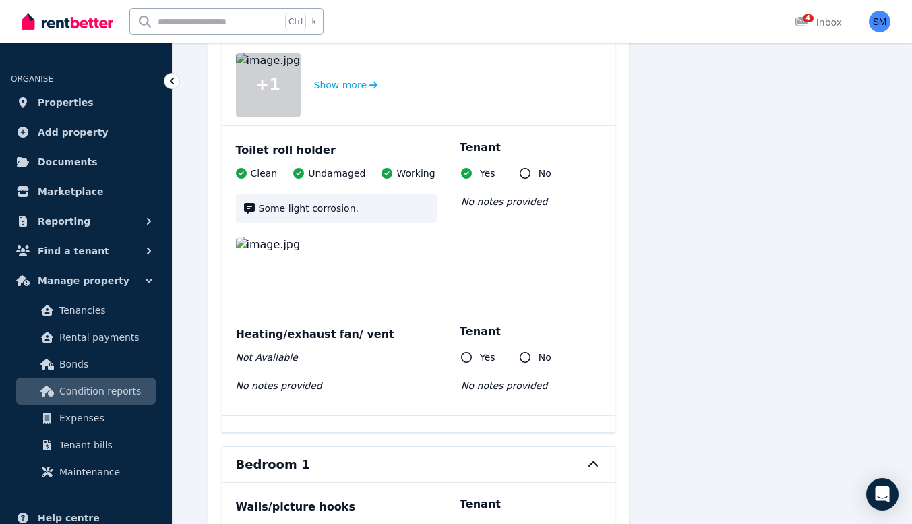
scroll to position [27301, 0]
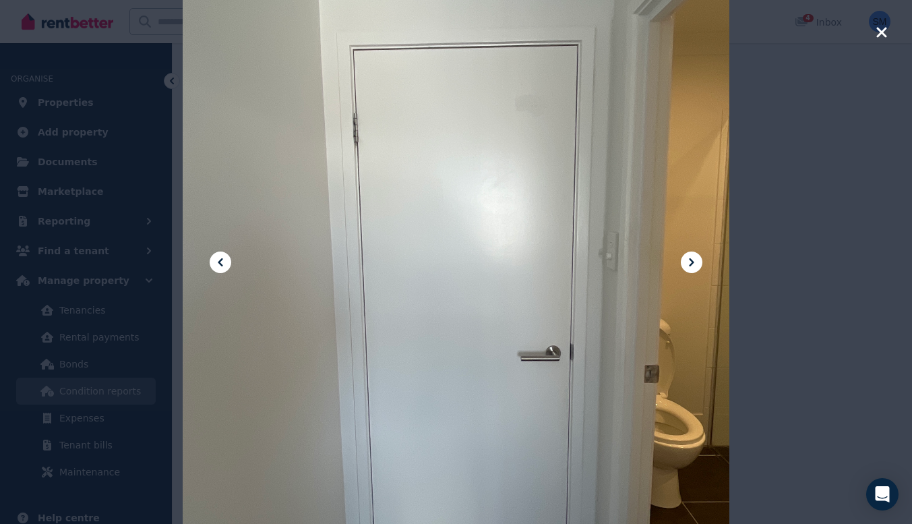
click at [687, 261] on icon at bounding box center [692, 262] width 16 height 16
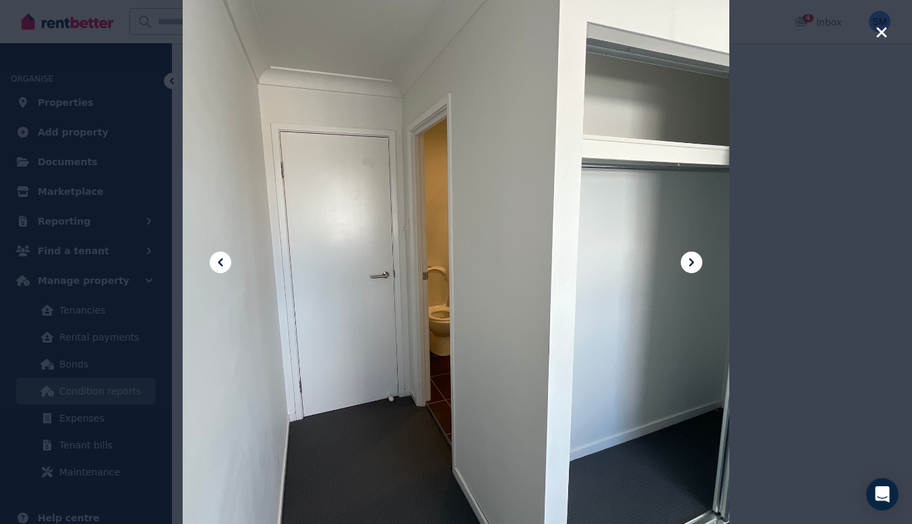
click at [687, 261] on icon at bounding box center [692, 262] width 16 height 16
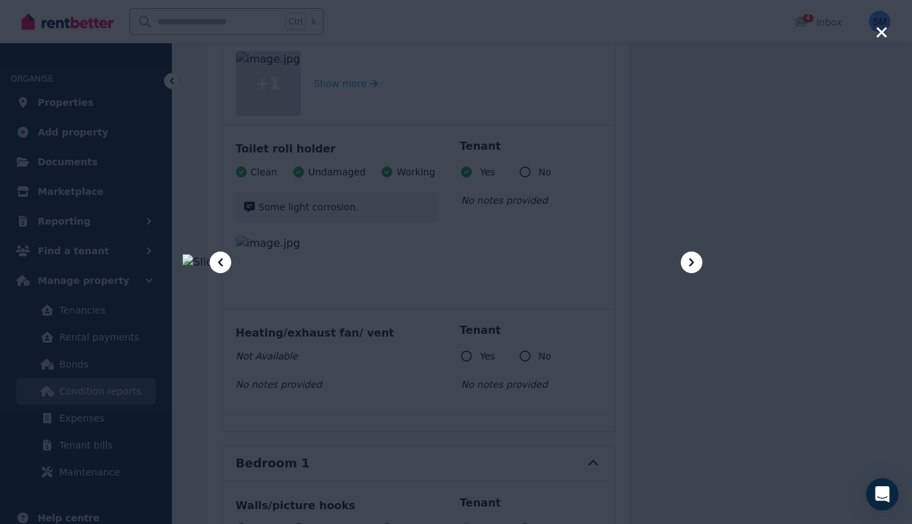
click at [687, 261] on icon at bounding box center [692, 262] width 16 height 16
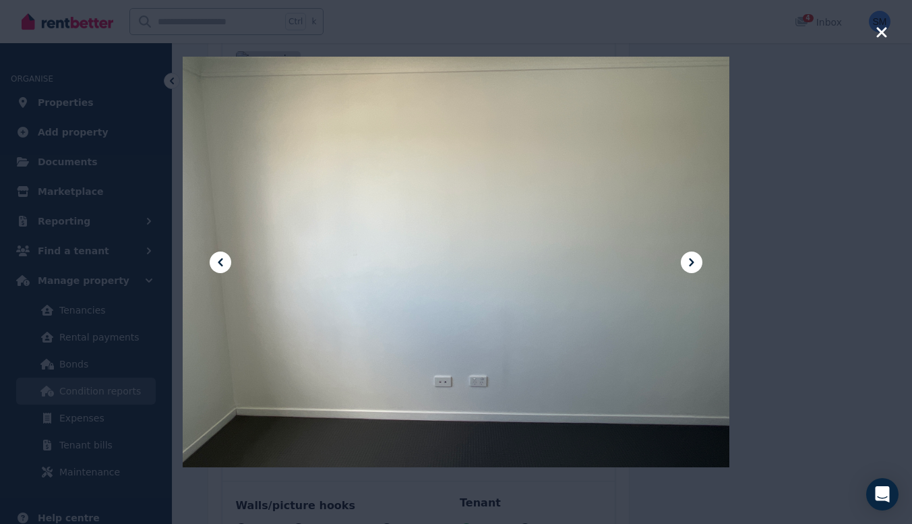
click at [687, 261] on icon at bounding box center [692, 262] width 16 height 16
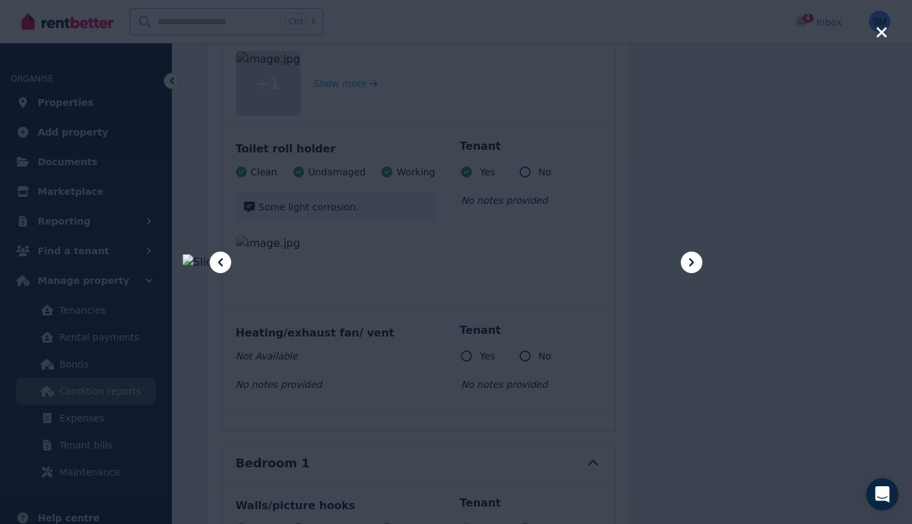
click at [687, 261] on icon at bounding box center [692, 262] width 16 height 16
click at [884, 32] on icon "button" at bounding box center [882, 32] width 10 height 10
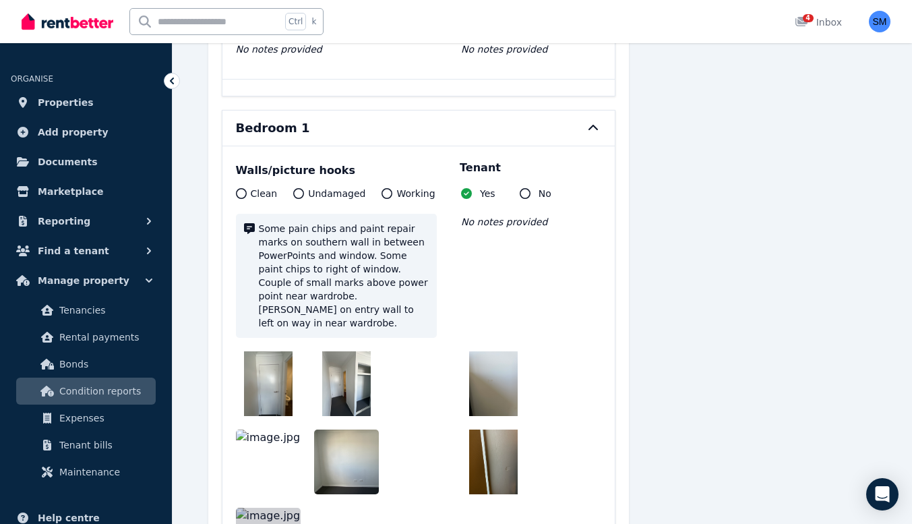
scroll to position [27638, 0]
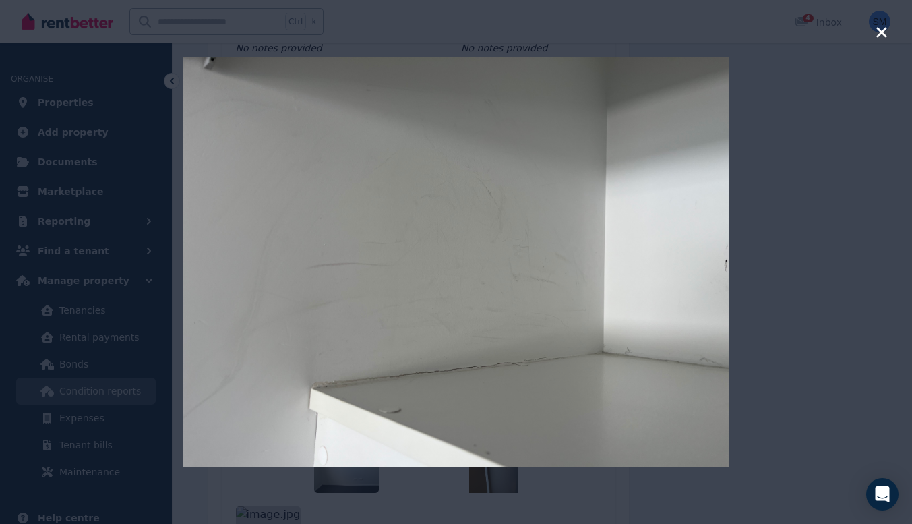
click at [879, 33] on icon "button" at bounding box center [882, 32] width 12 height 16
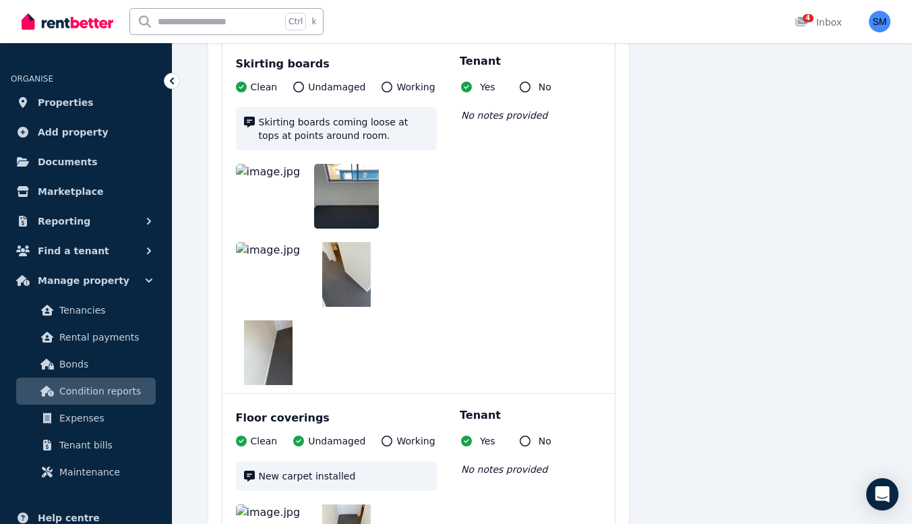
scroll to position [29599, 0]
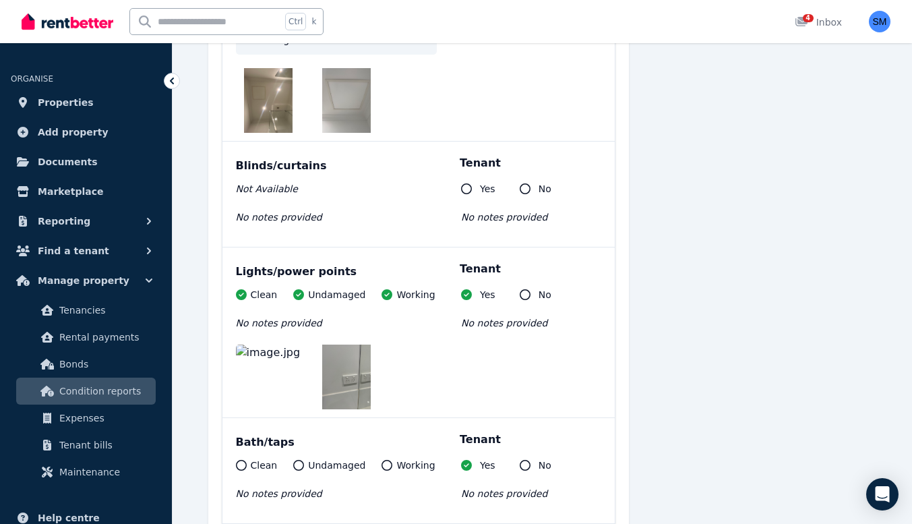
scroll to position [31371, 0]
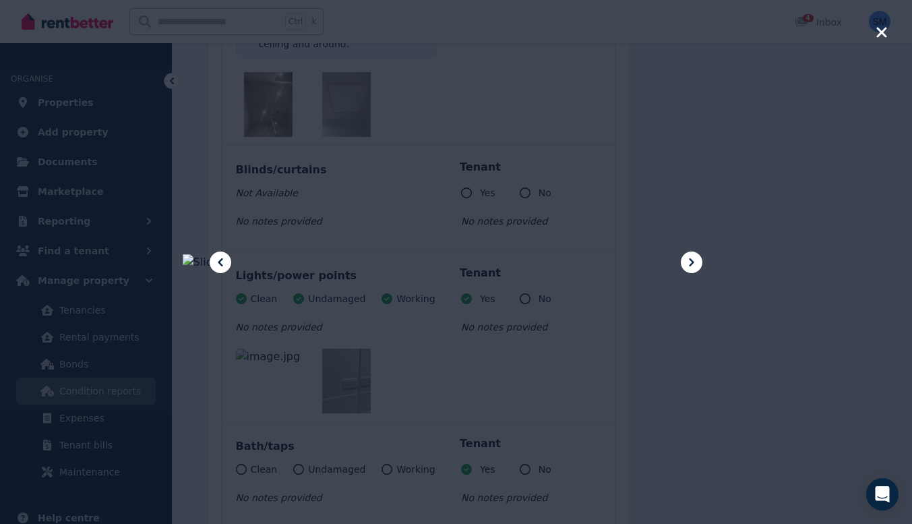
click at [692, 264] on icon at bounding box center [692, 262] width 5 height 8
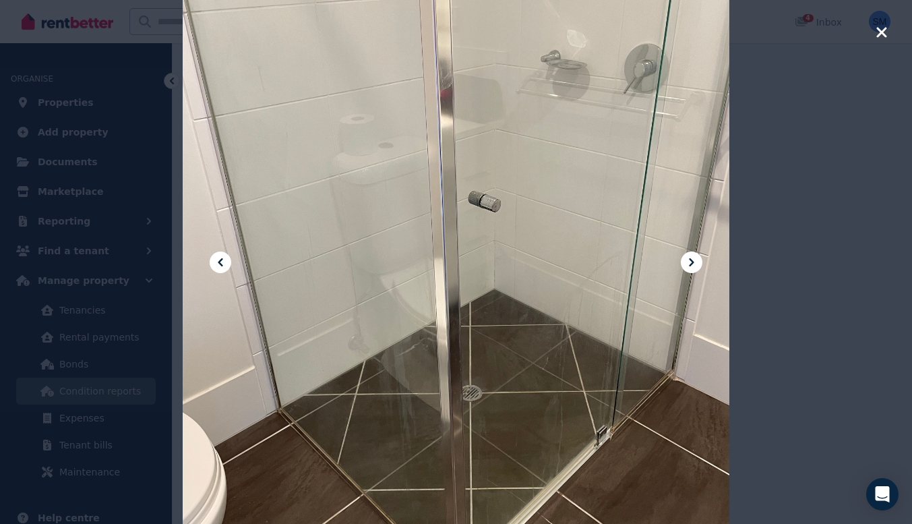
click at [692, 264] on icon at bounding box center [692, 262] width 5 height 8
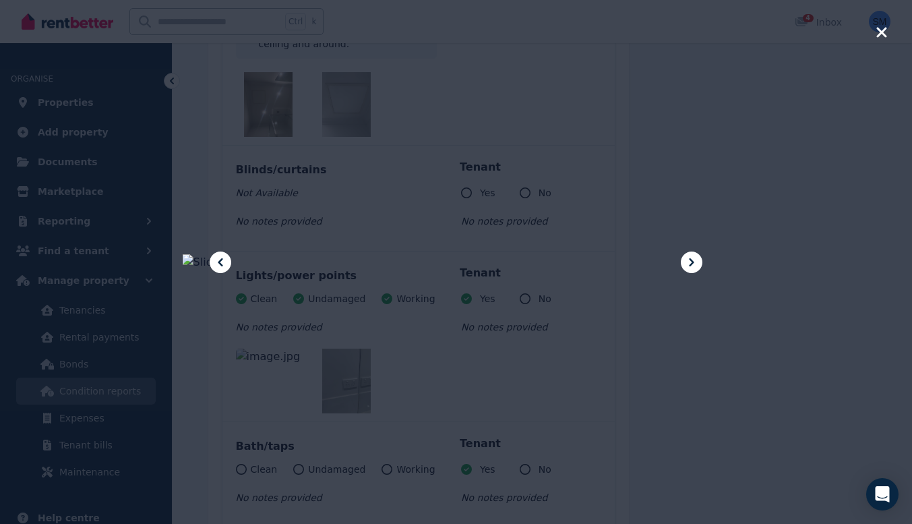
click at [692, 264] on icon at bounding box center [692, 262] width 5 height 8
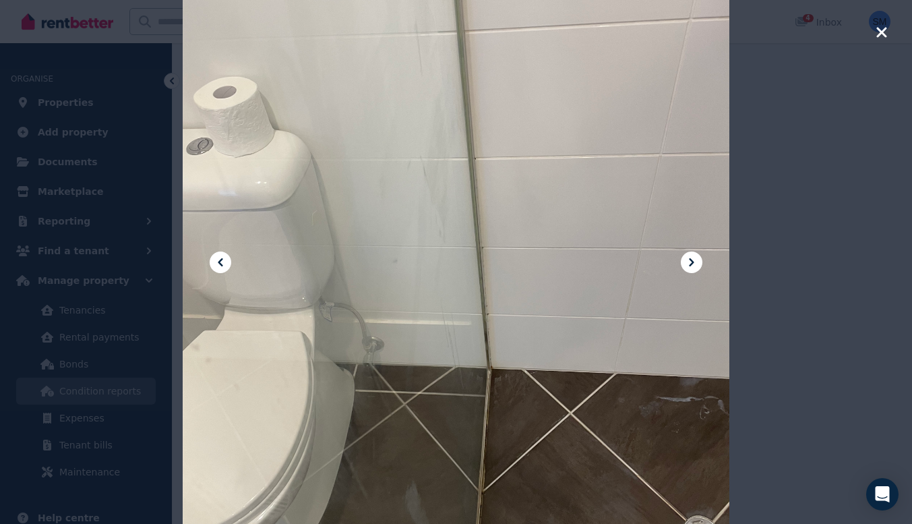
click at [692, 264] on icon at bounding box center [692, 262] width 5 height 8
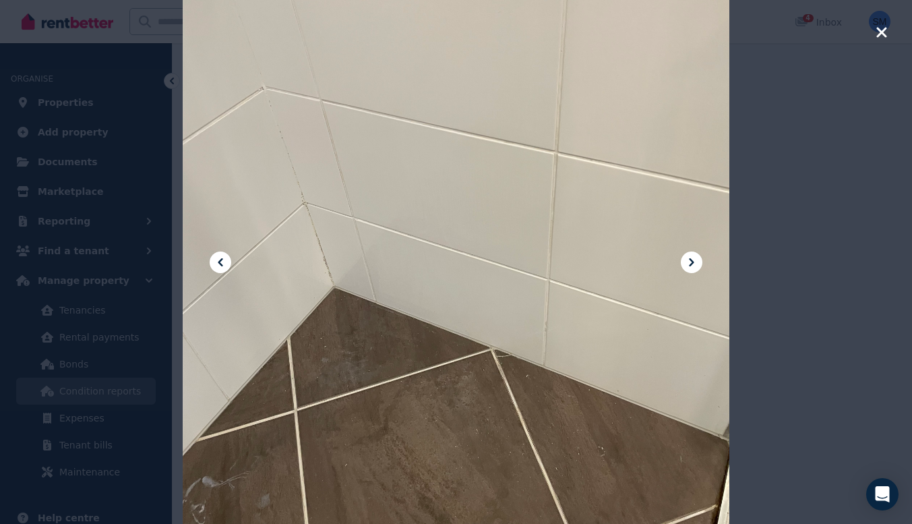
click at [692, 264] on icon at bounding box center [692, 262] width 5 height 8
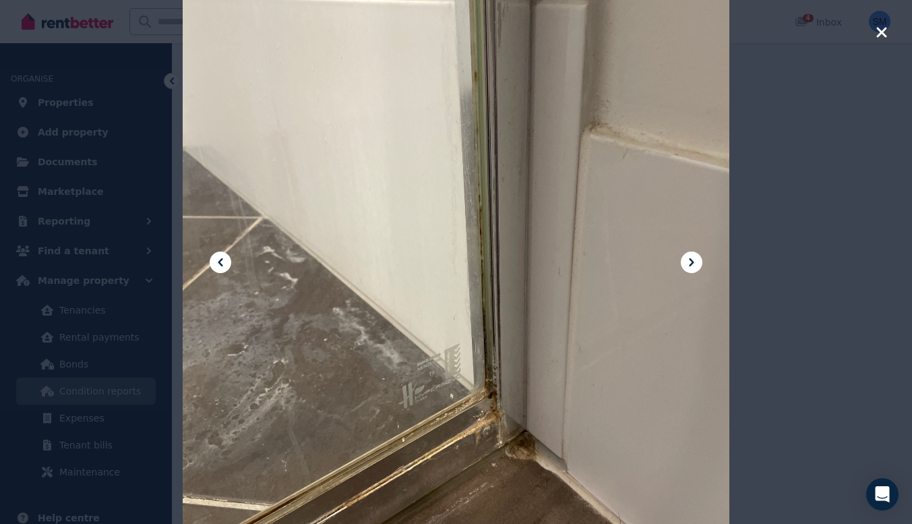
click at [222, 258] on icon at bounding box center [220, 262] width 16 height 16
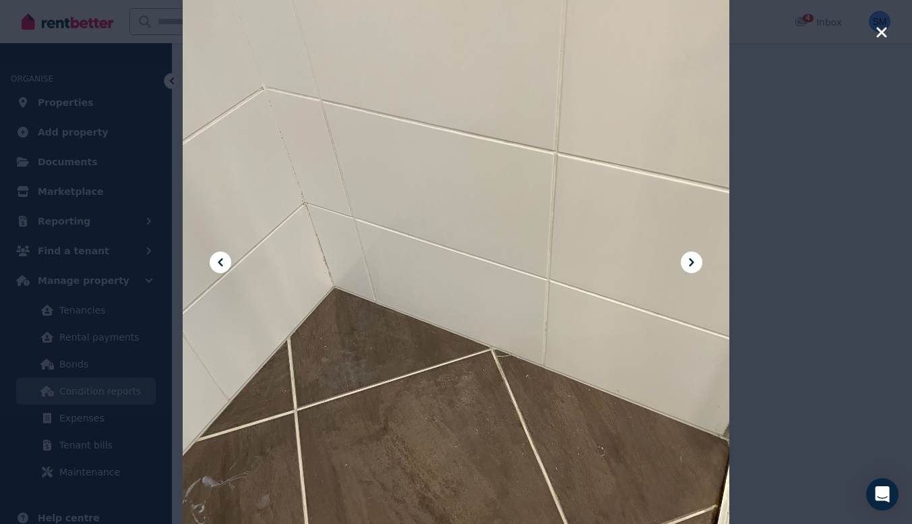
click at [222, 258] on icon at bounding box center [220, 262] width 16 height 16
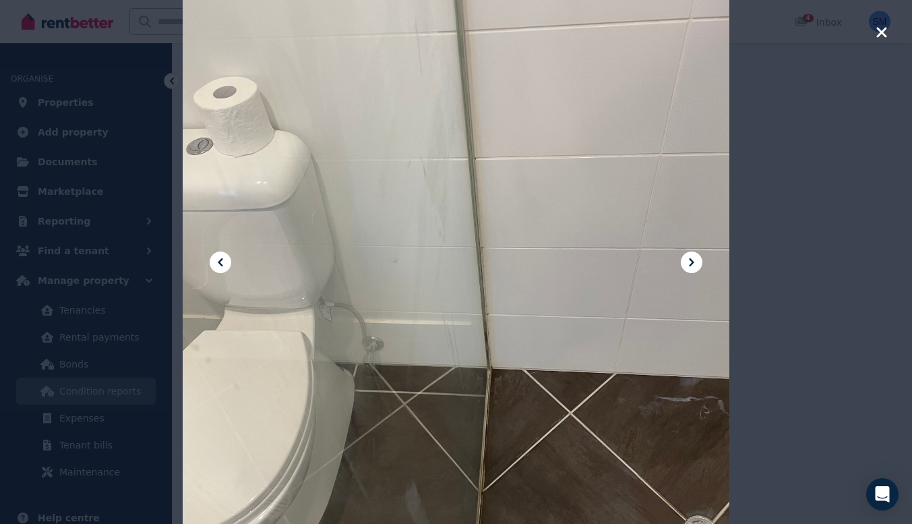
click at [224, 262] on icon at bounding box center [220, 262] width 16 height 16
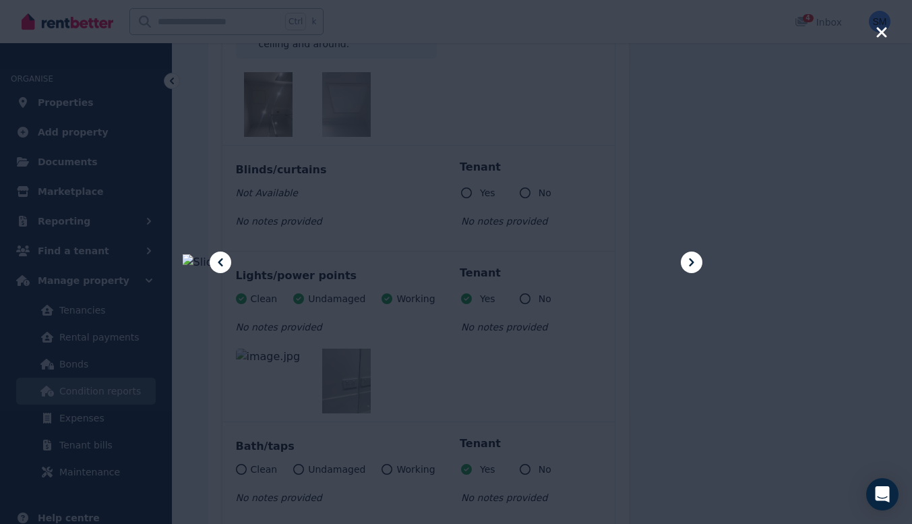
click at [879, 32] on icon "button" at bounding box center [882, 32] width 12 height 16
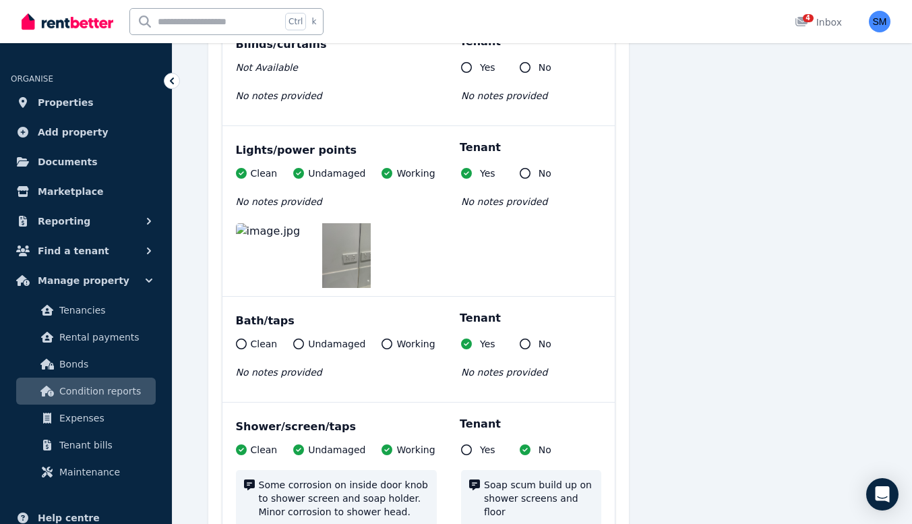
scroll to position [31499, 0]
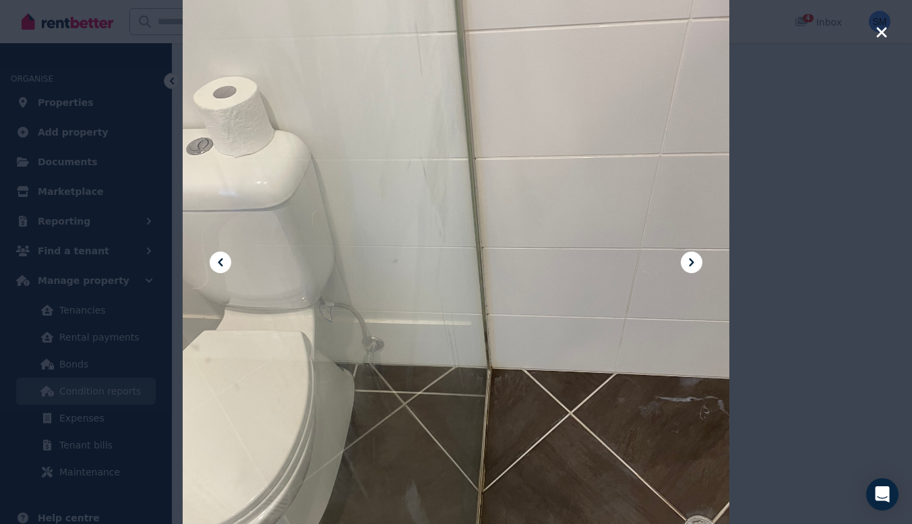
click at [687, 266] on icon at bounding box center [692, 262] width 16 height 16
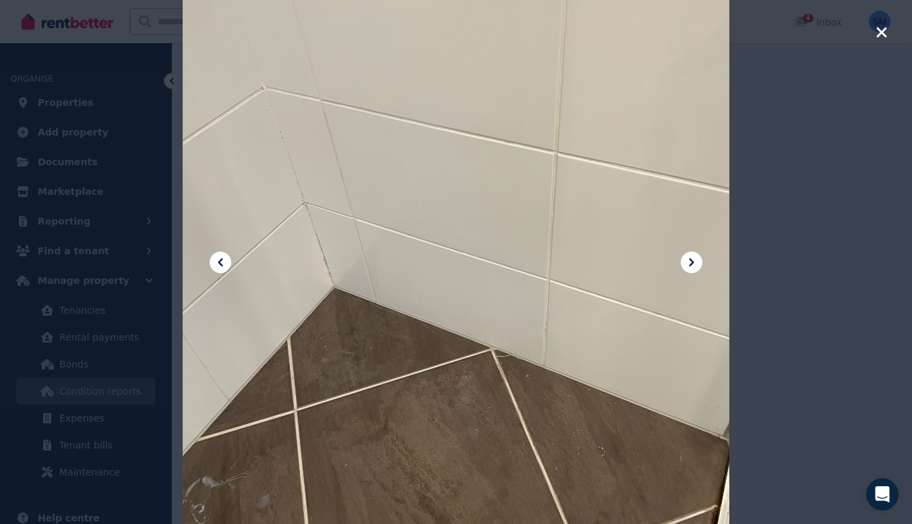
click at [687, 266] on icon at bounding box center [692, 262] width 16 height 16
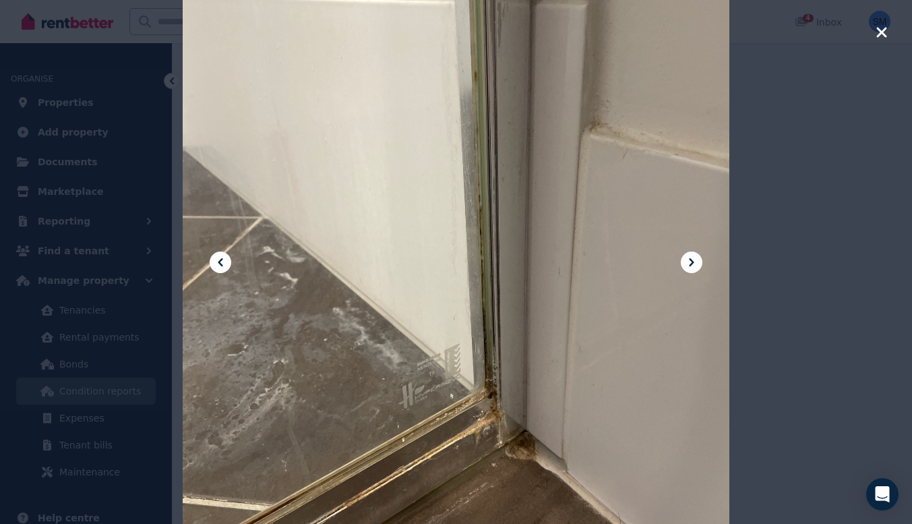
click at [883, 32] on icon "button" at bounding box center [882, 32] width 10 height 10
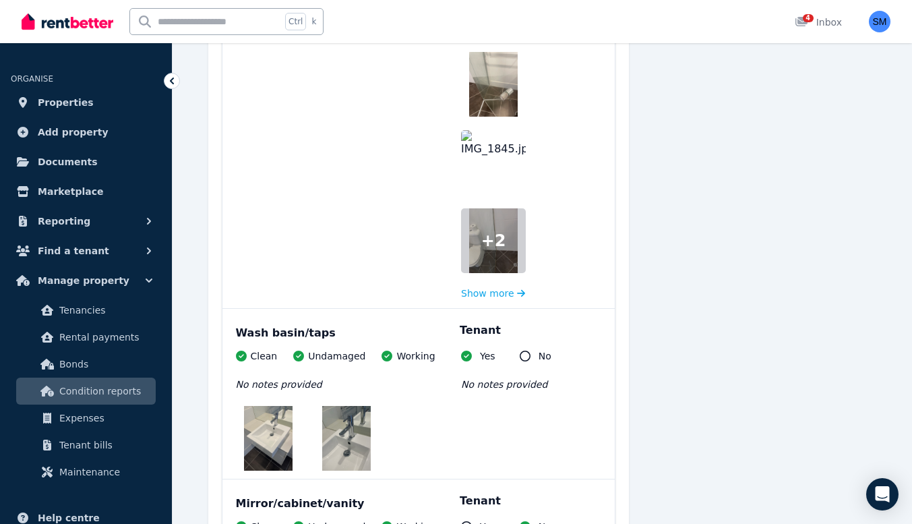
scroll to position [32141, 0]
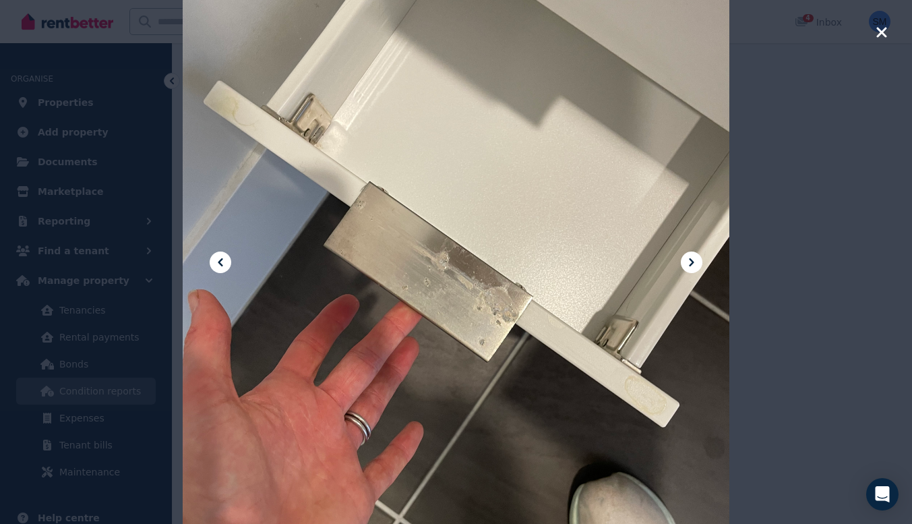
click at [686, 271] on button at bounding box center [692, 263] width 22 height 22
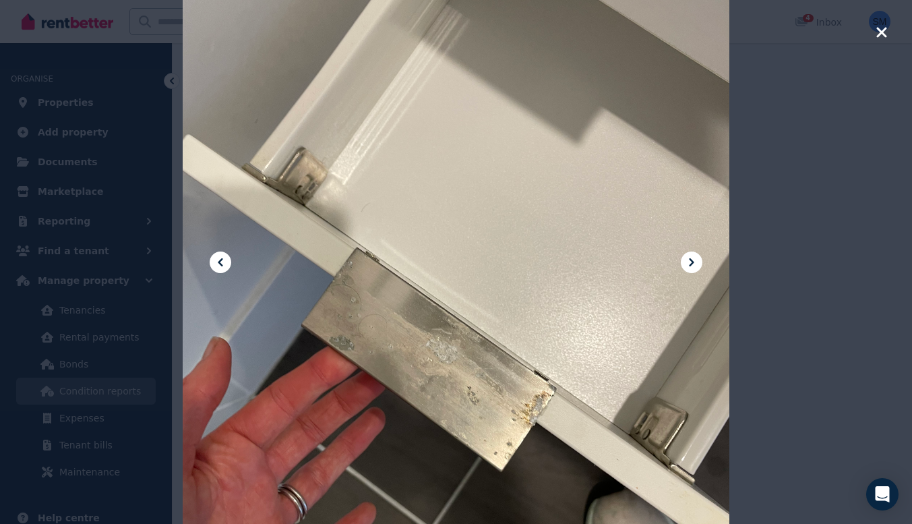
click at [880, 36] on icon "button" at bounding box center [882, 32] width 12 height 16
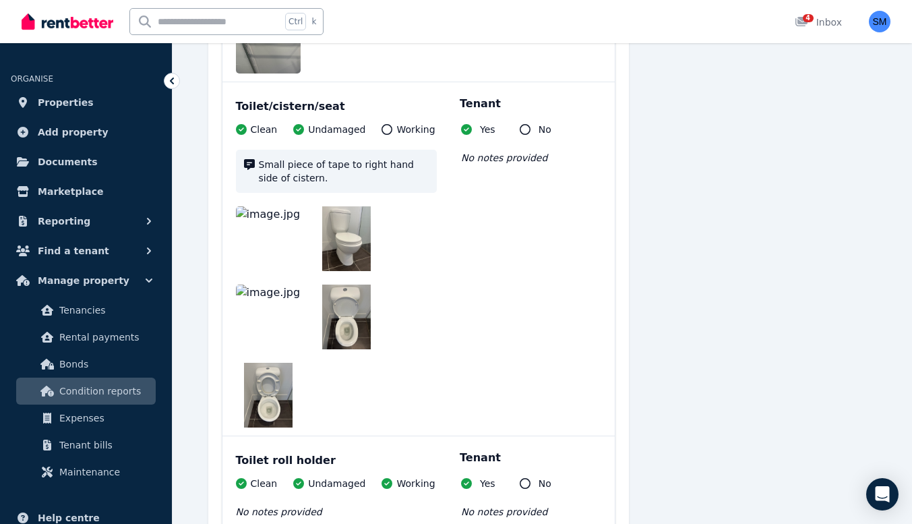
scroll to position [33148, 0]
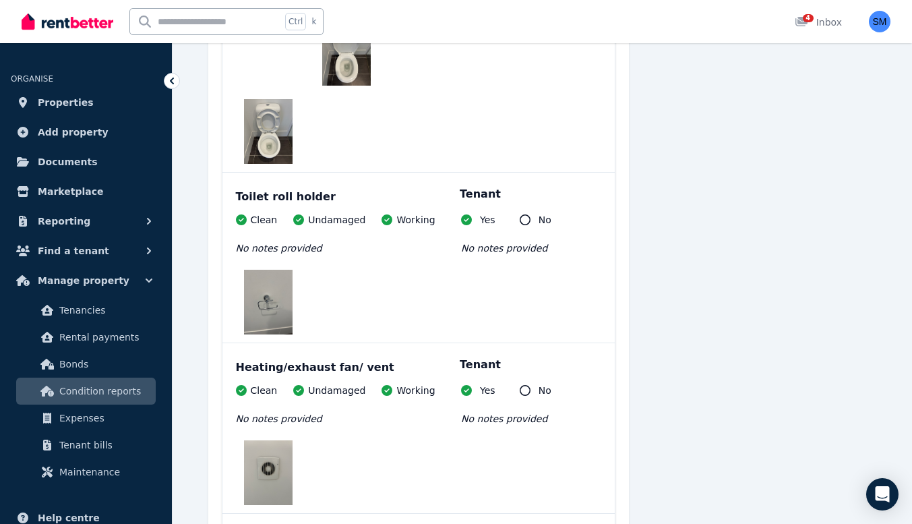
scroll to position [33327, 0]
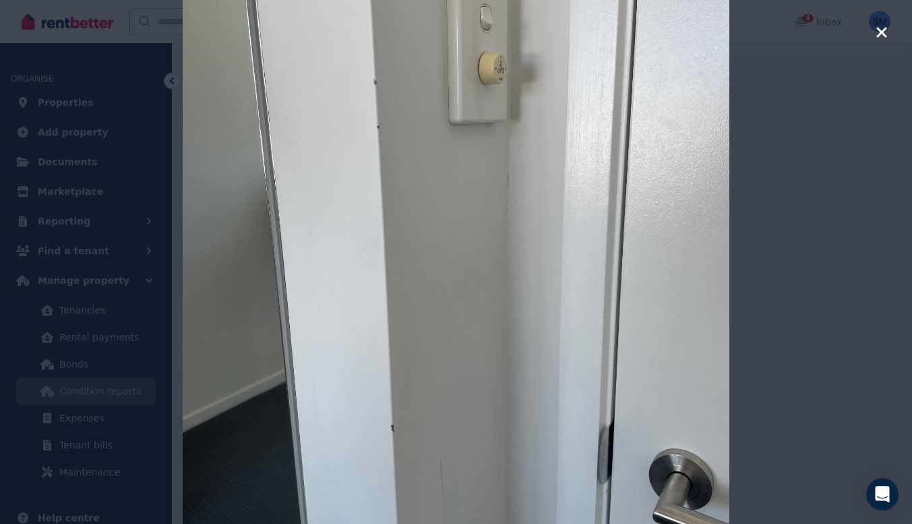
click at [877, 36] on icon "button" at bounding box center [882, 32] width 10 height 10
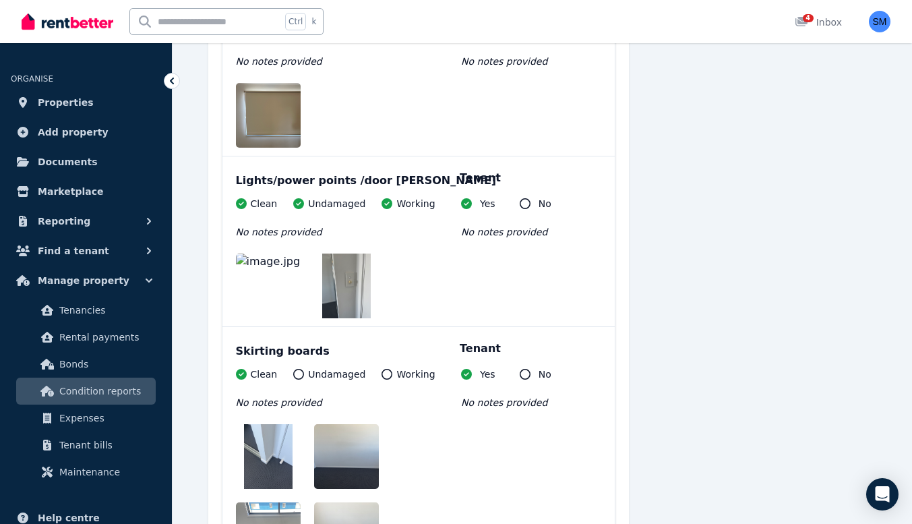
scroll to position [35196, 0]
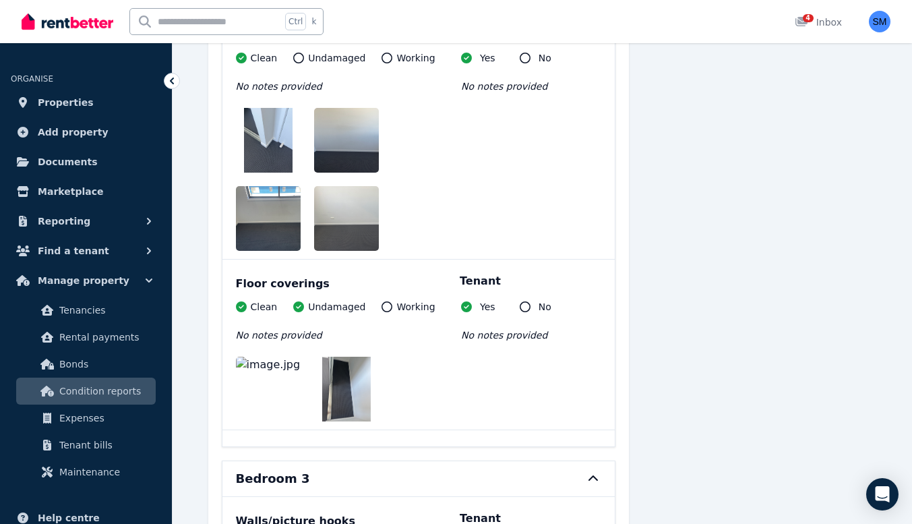
scroll to position [35509, 0]
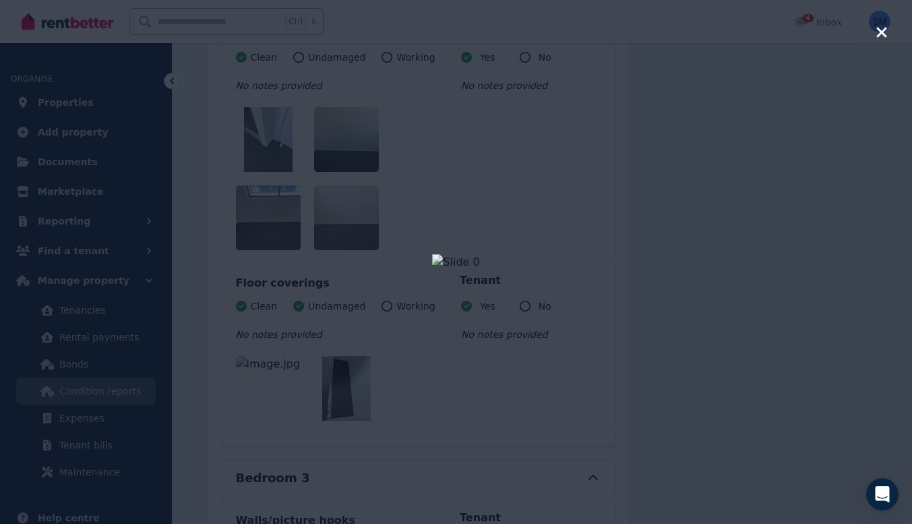
click at [883, 36] on icon "button" at bounding box center [882, 32] width 12 height 16
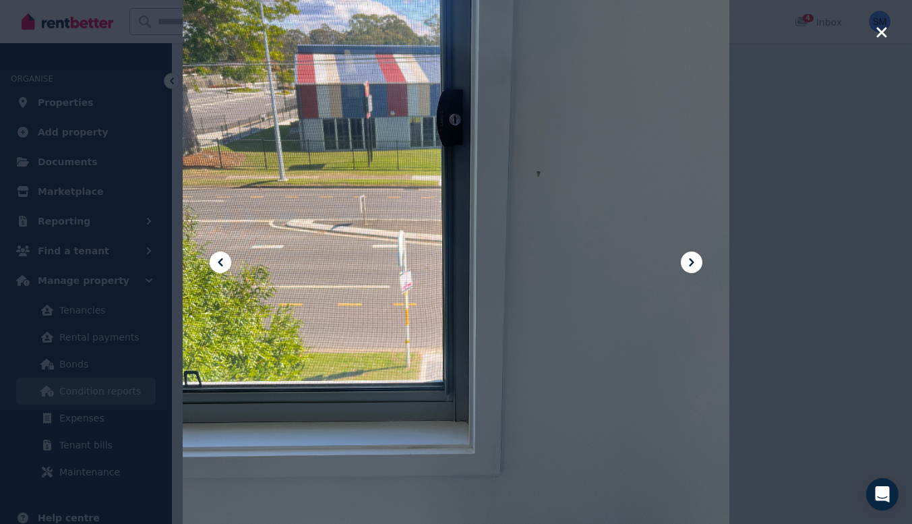
click at [886, 35] on icon "button" at bounding box center [882, 32] width 12 height 16
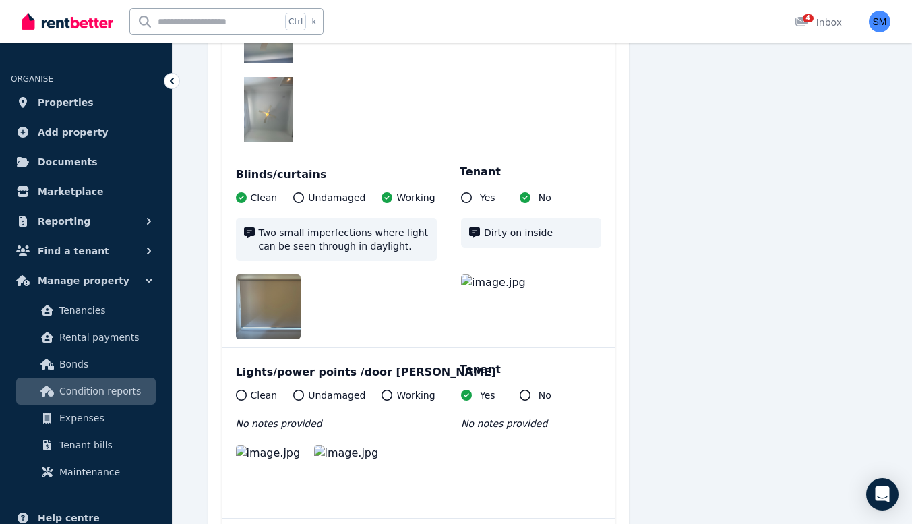
scroll to position [37325, 0]
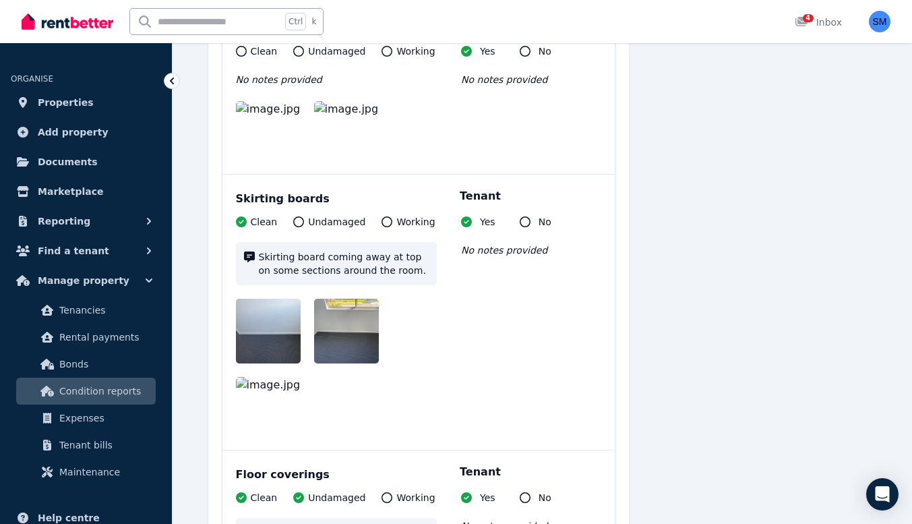
scroll to position [37497, 0]
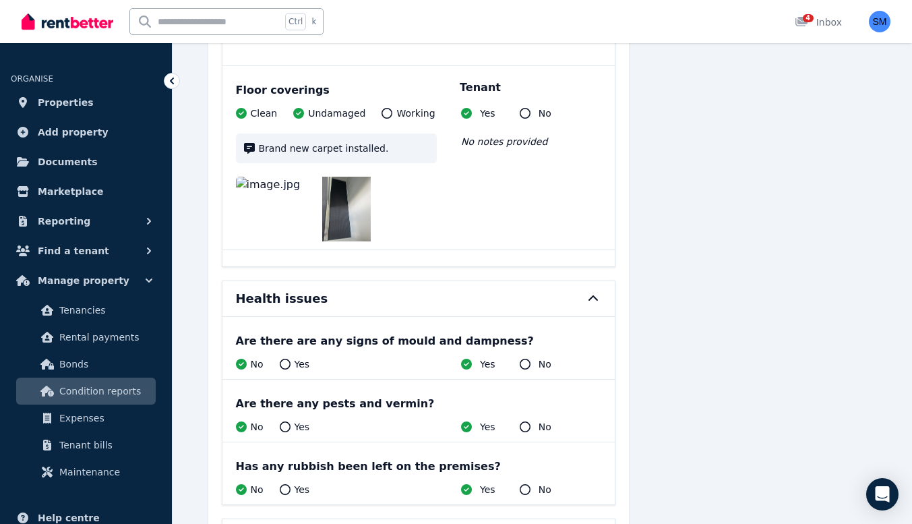
scroll to position [37971, 0]
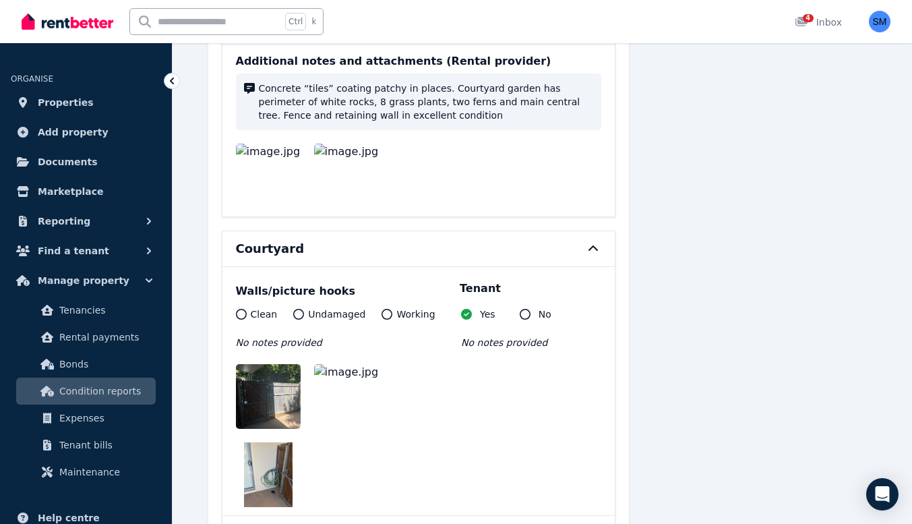
scroll to position [0, 0]
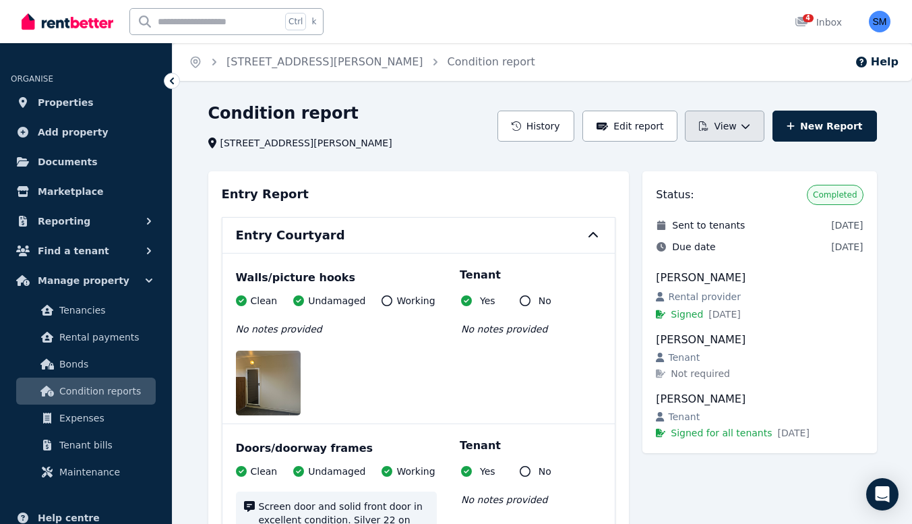
click at [748, 128] on button "View" at bounding box center [724, 126] width 79 height 31
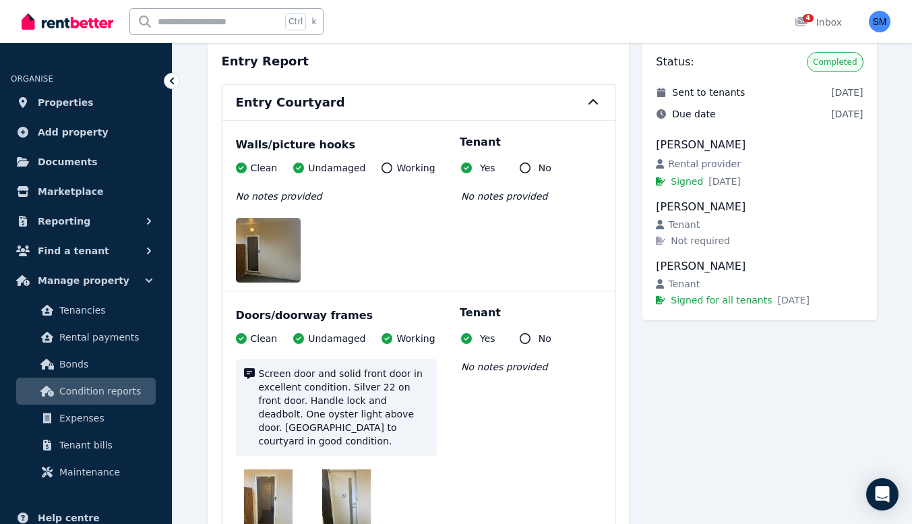
scroll to position [134, 0]
click at [805, 20] on span "4" at bounding box center [808, 18] width 11 height 8
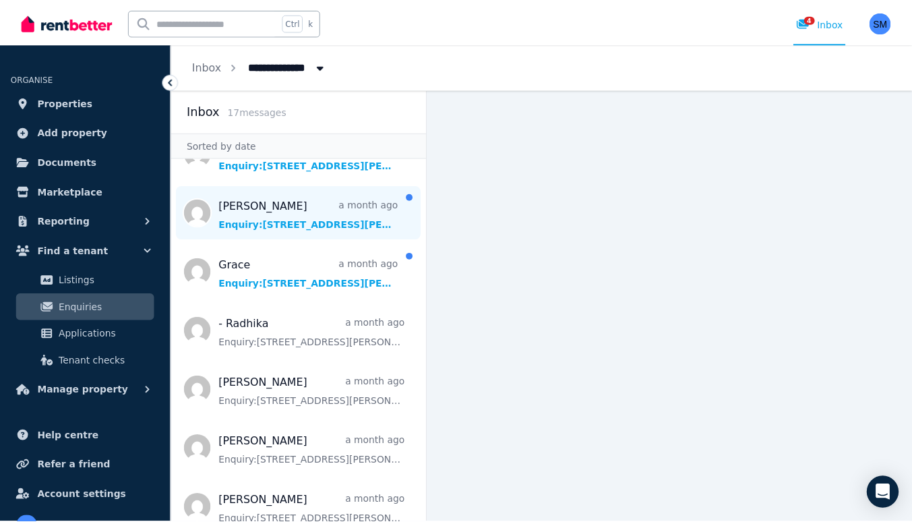
scroll to position [98, 0]
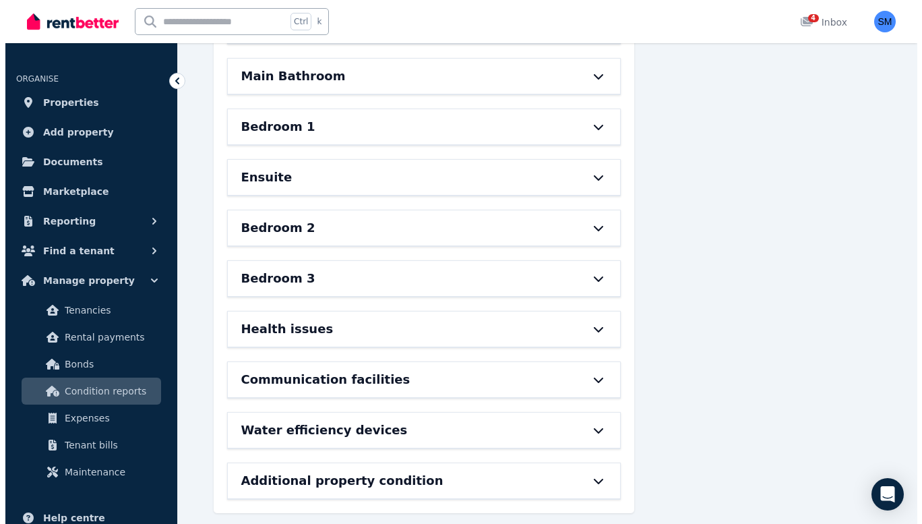
scroll to position [881, 0]
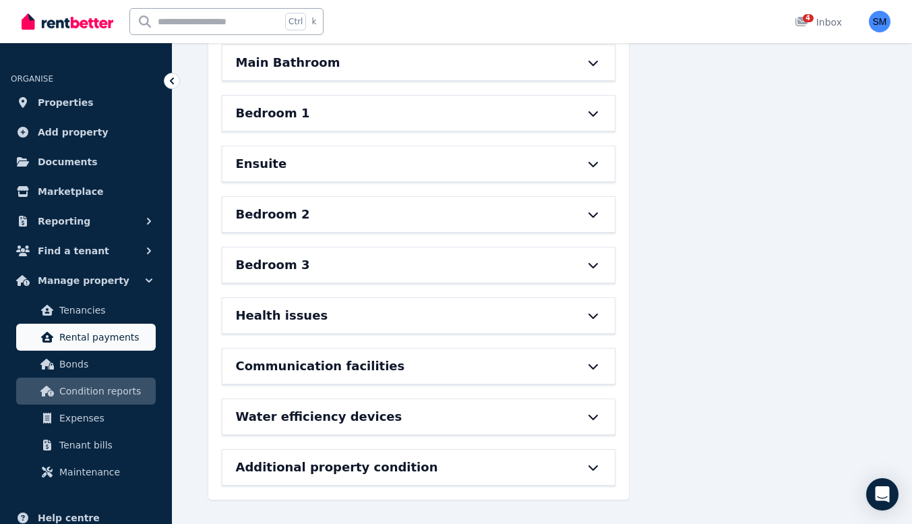
click at [83, 338] on span "Rental payments" at bounding box center [104, 337] width 91 height 16
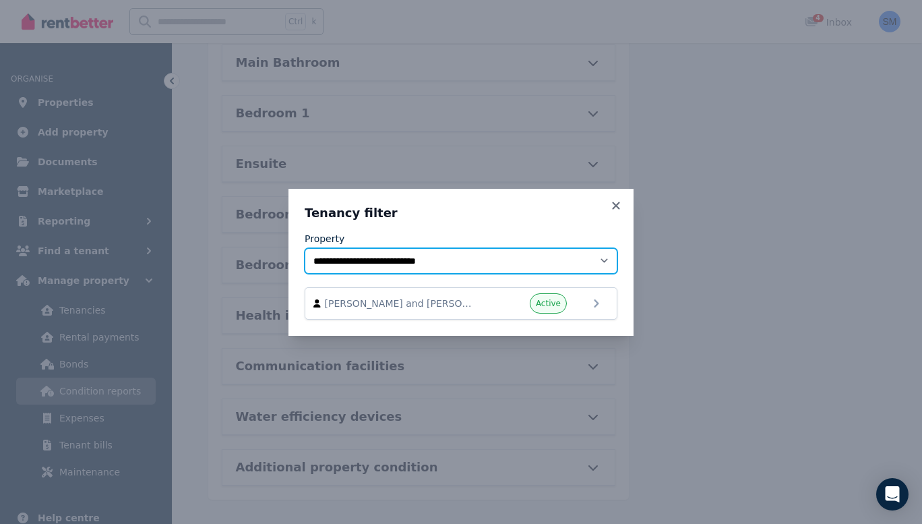
click at [601, 264] on select "**********" at bounding box center [461, 261] width 313 height 26
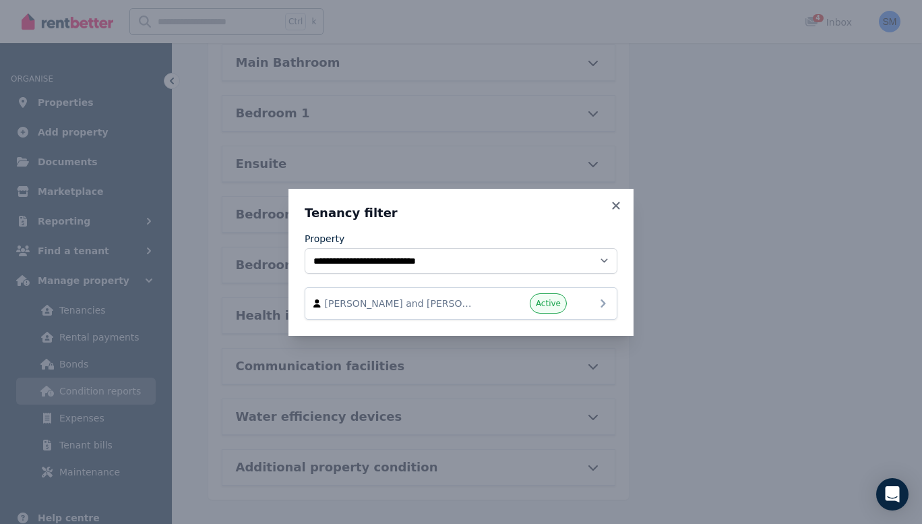
click at [597, 305] on icon at bounding box center [603, 303] width 16 height 16
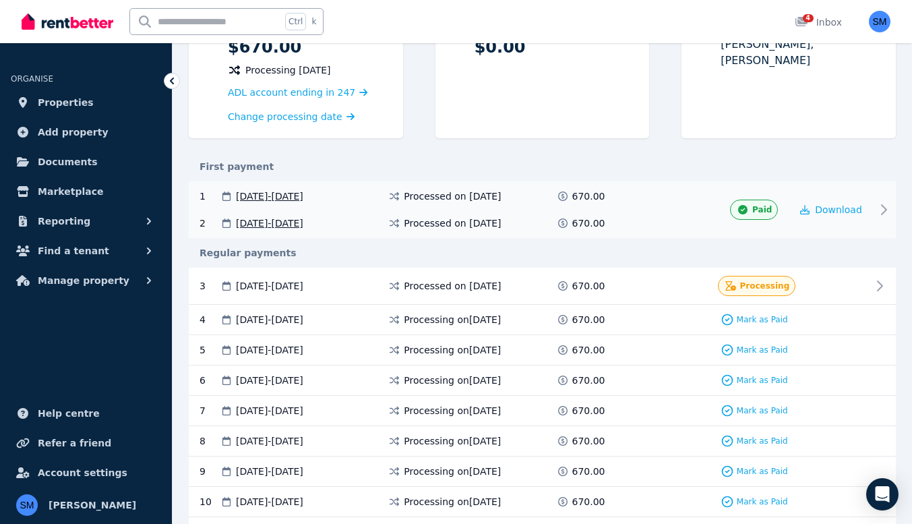
scroll to position [181, 0]
